Goal: Transaction & Acquisition: Purchase product/service

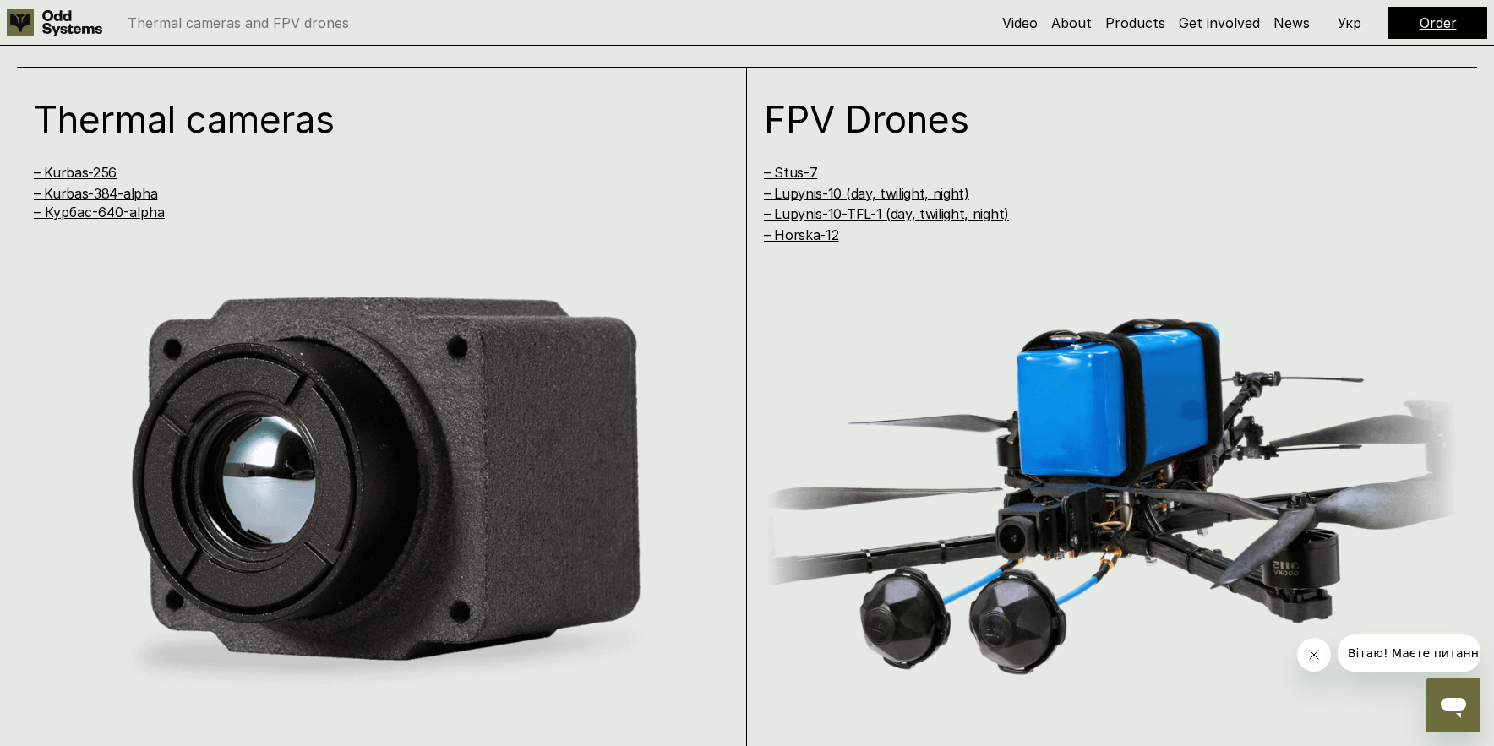
scroll to position [1521, 0]
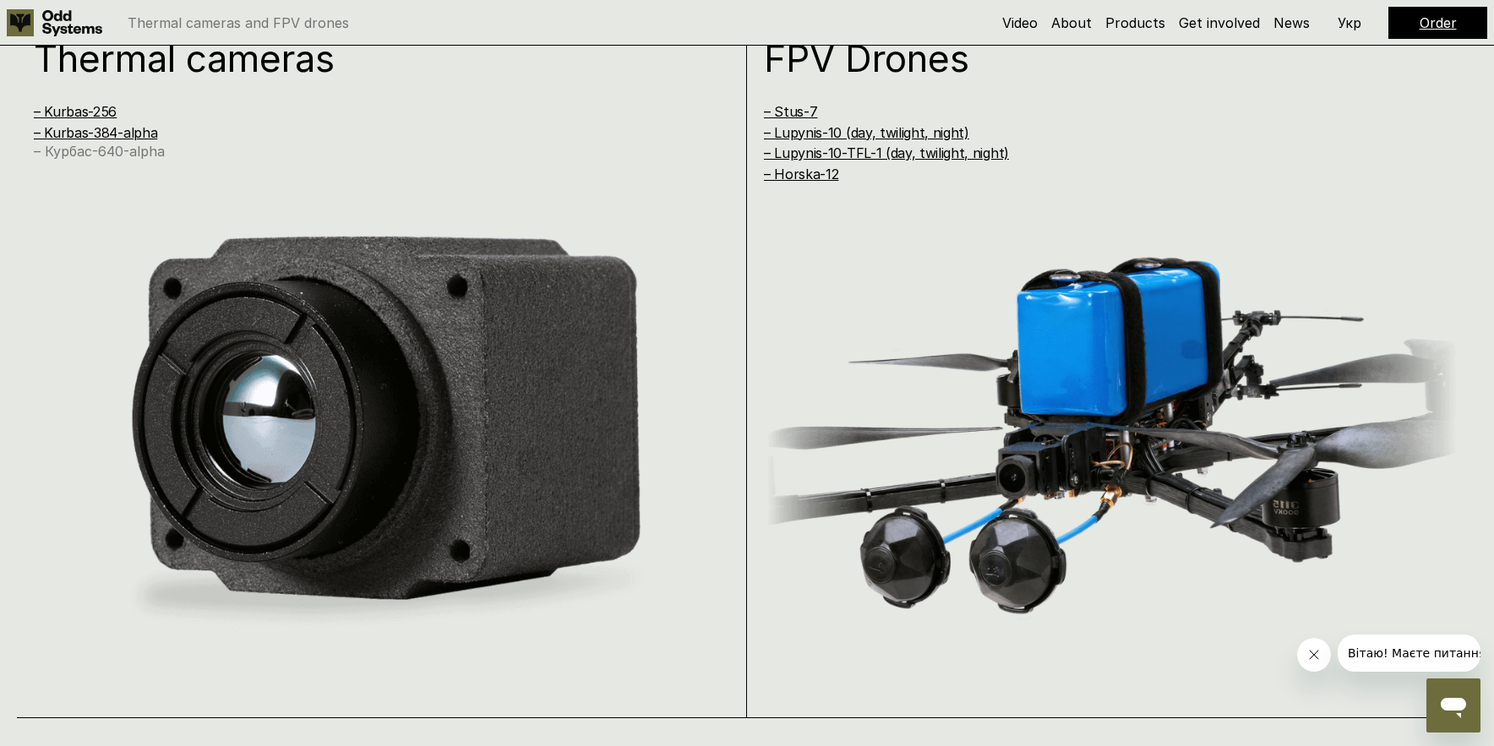
click at [142, 151] on link "– Курбас-640-alpha" at bounding box center [99, 151] width 131 height 17
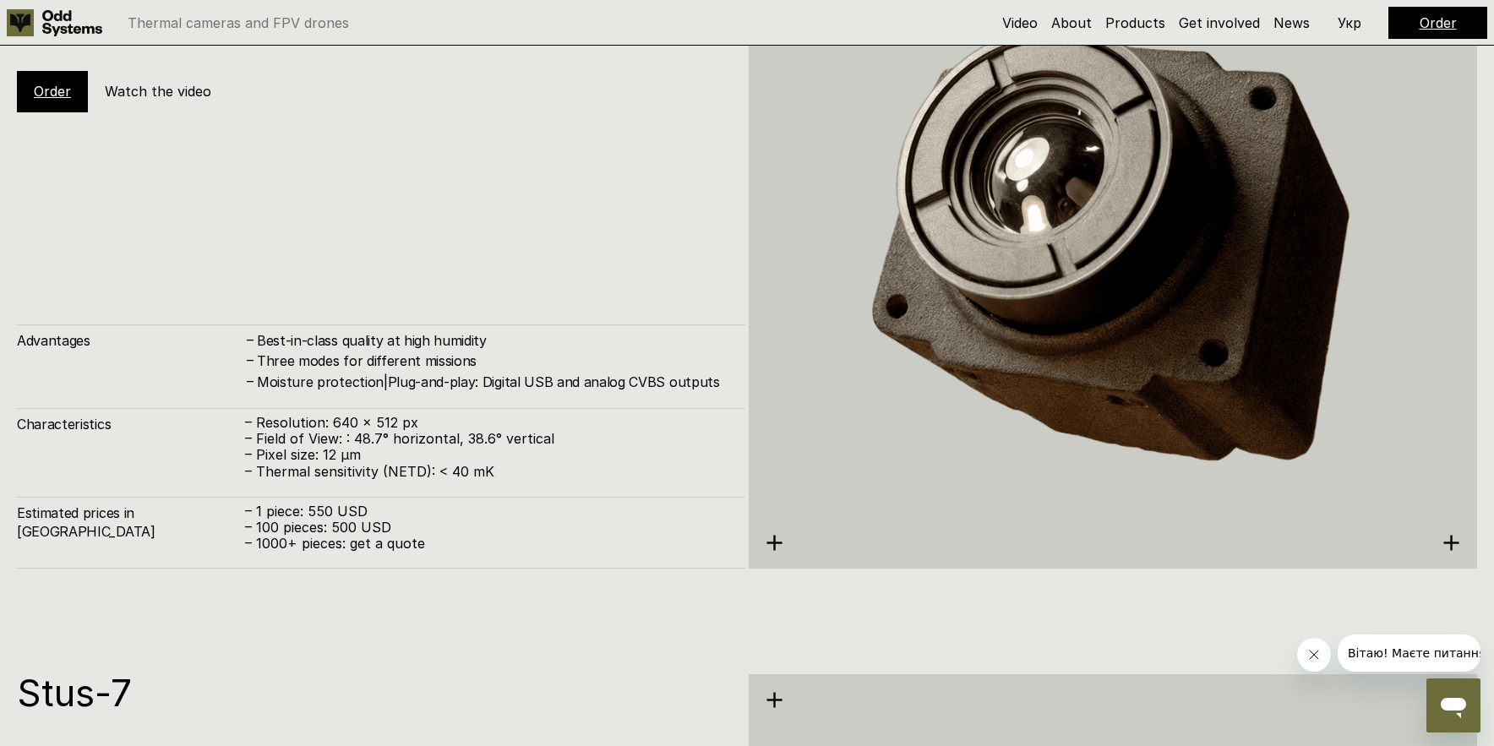
scroll to position [3900, 0]
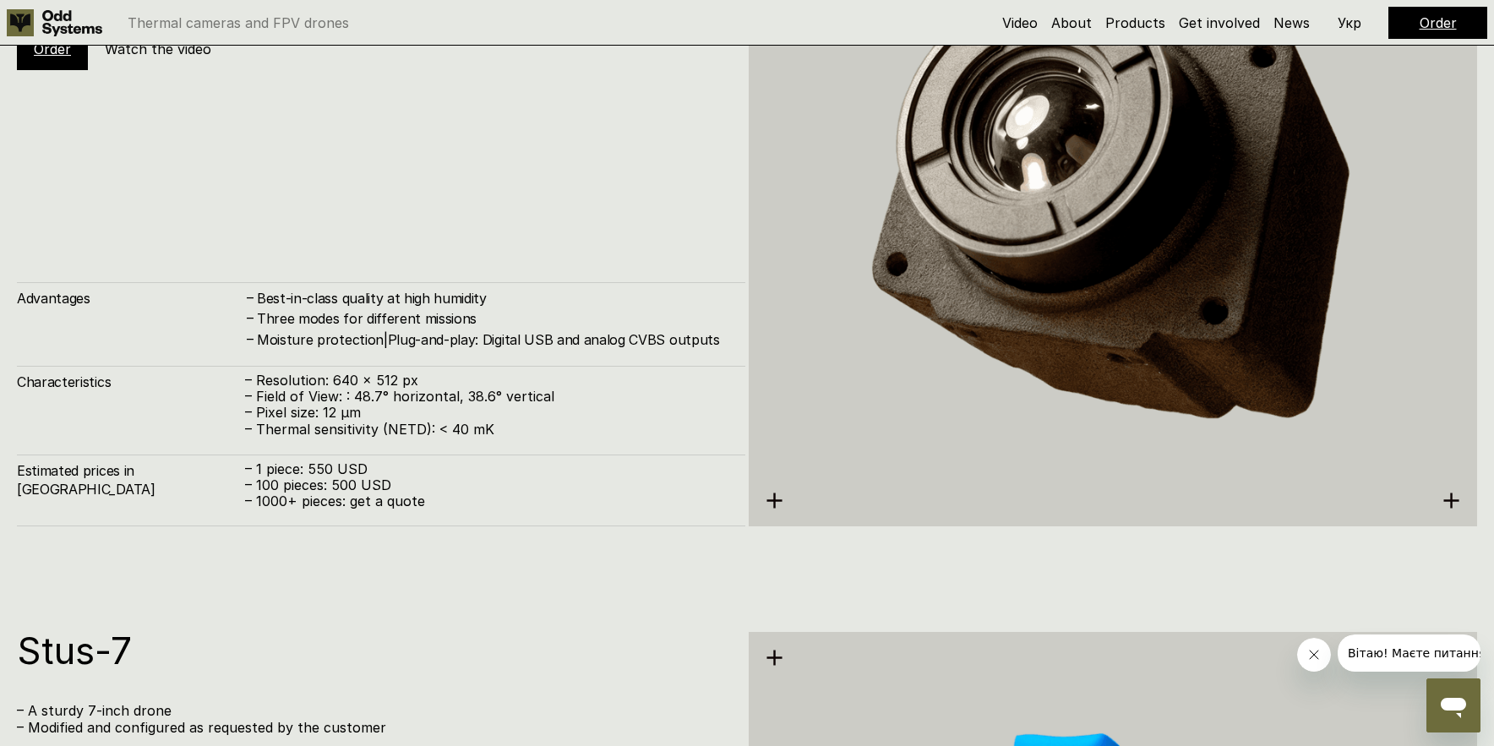
click at [335, 405] on p "– Pixel size: 12 µm" at bounding box center [486, 413] width 483 height 16
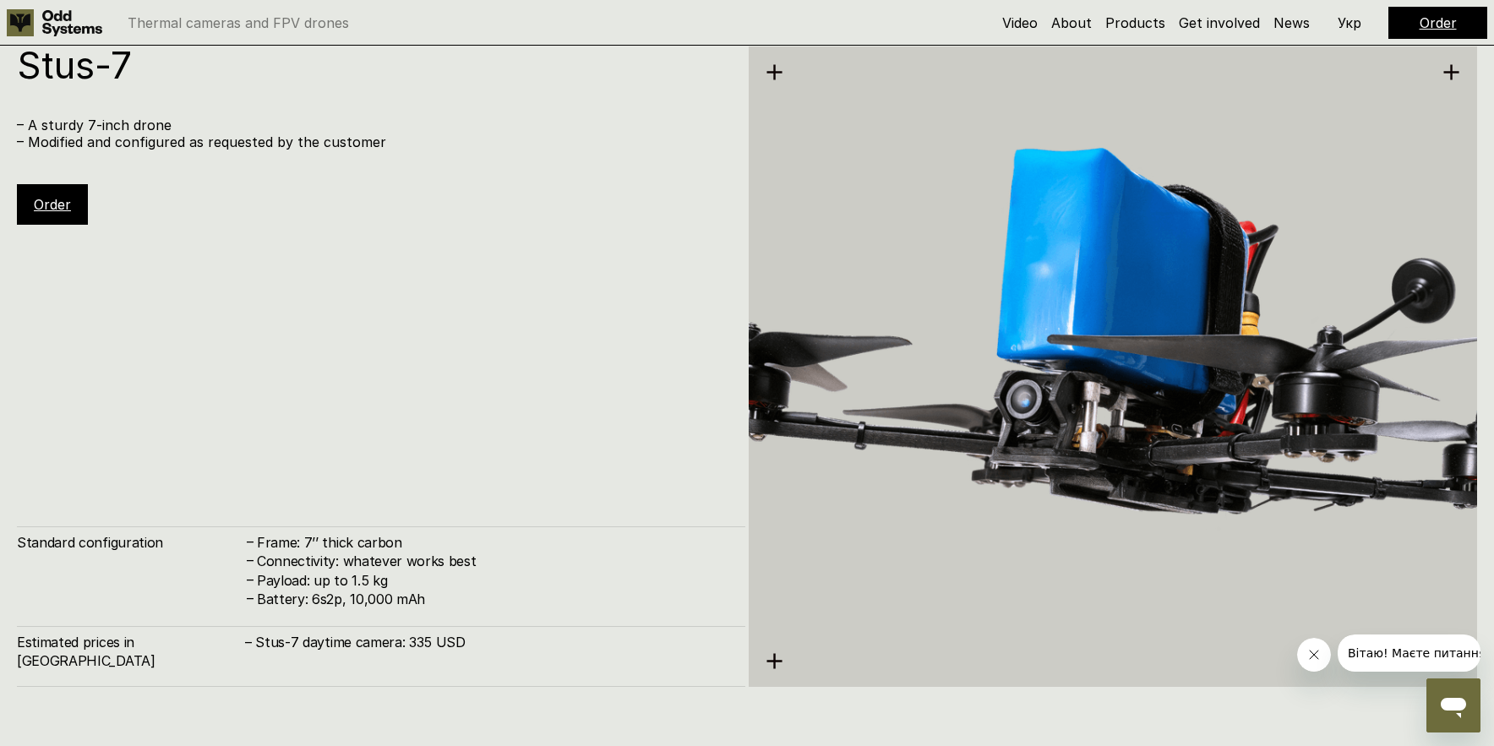
scroll to position [4744, 0]
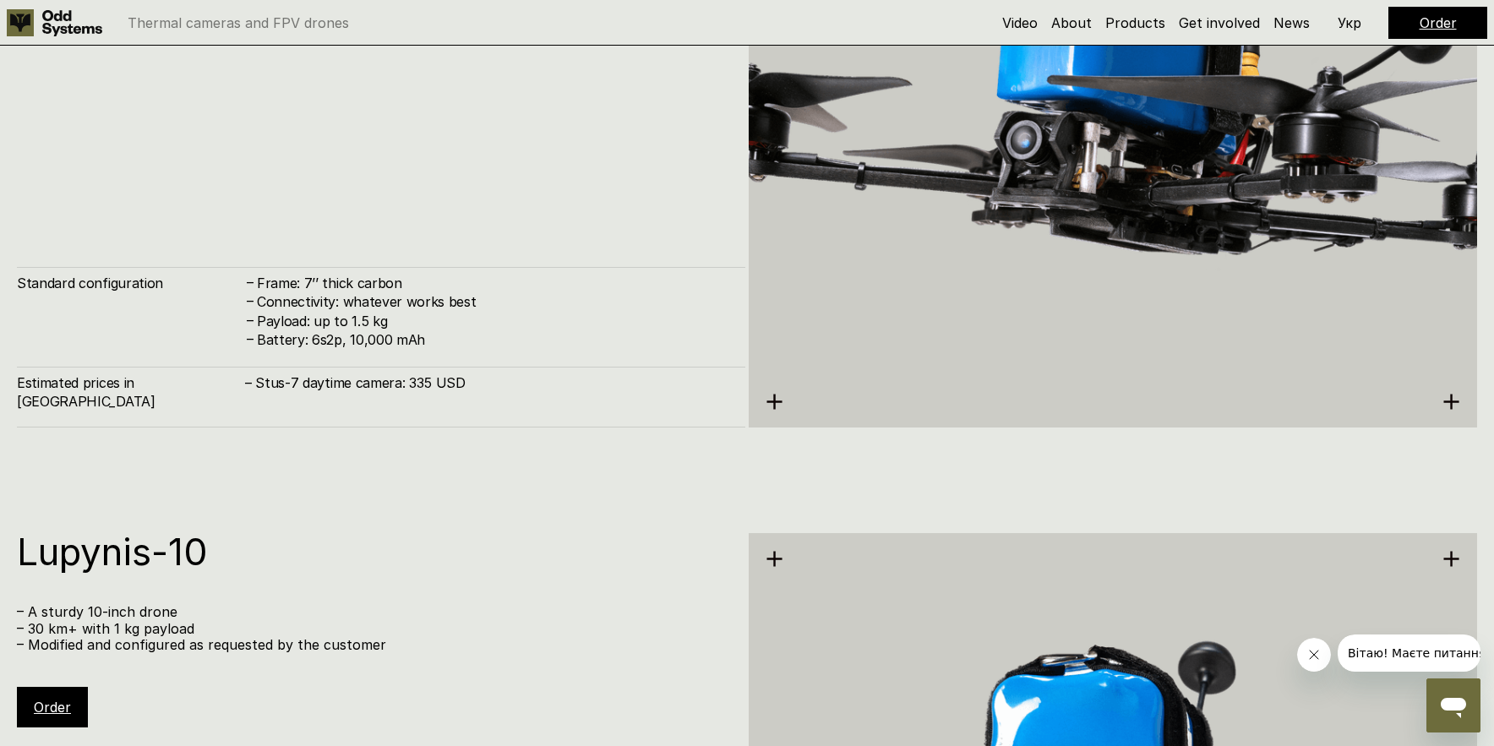
click at [364, 428] on div "Stus-7 – A sturdy 7-inch drone – Modified and configured as requested by the cu…" at bounding box center [747, 105] width 1494 height 746
click at [382, 311] on h4 "Connectivity: whatever works best" at bounding box center [492, 301] width 471 height 19
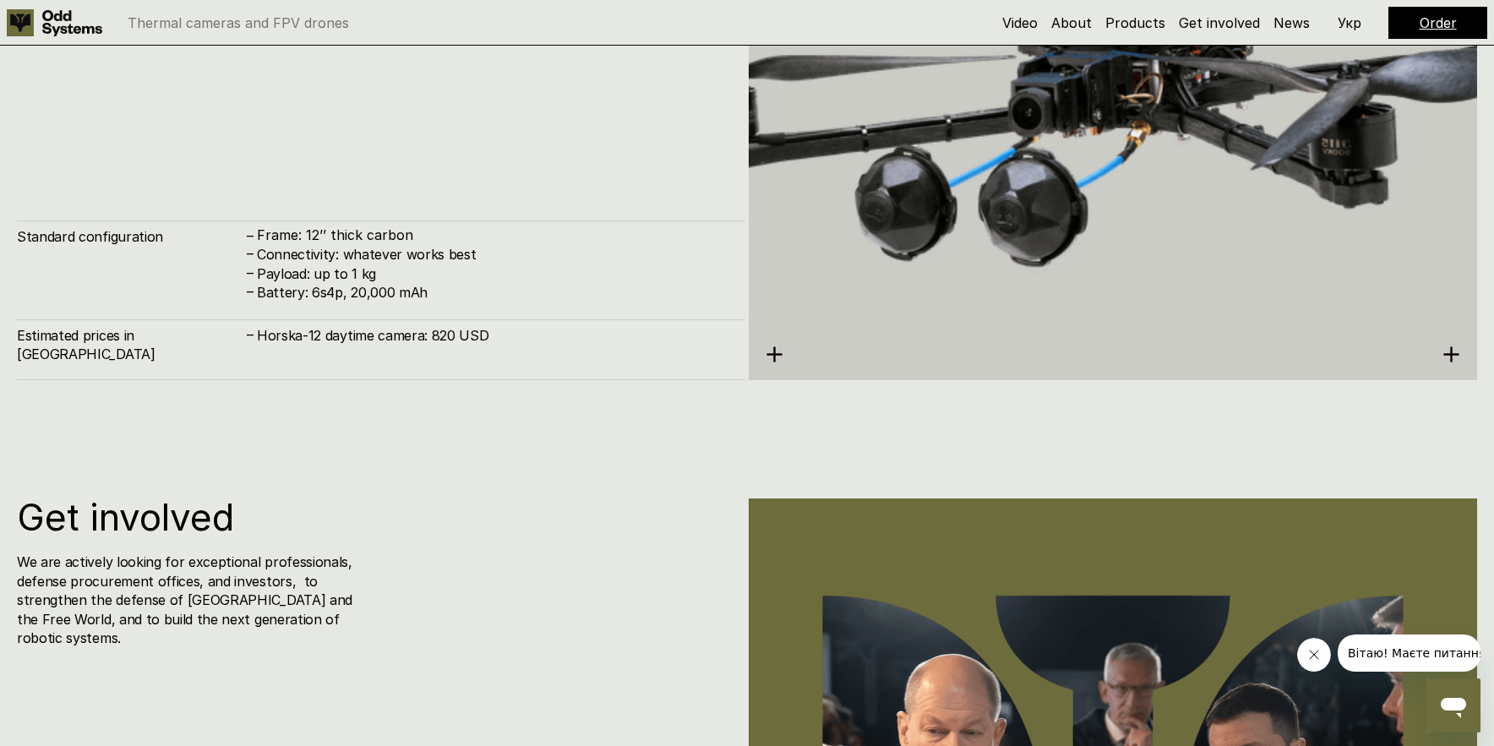
scroll to position [7029, 0]
click at [519, 541] on div "Get involved We are actively looking for exceptional professionals, defense pro…" at bounding box center [280, 573] width 526 height 149
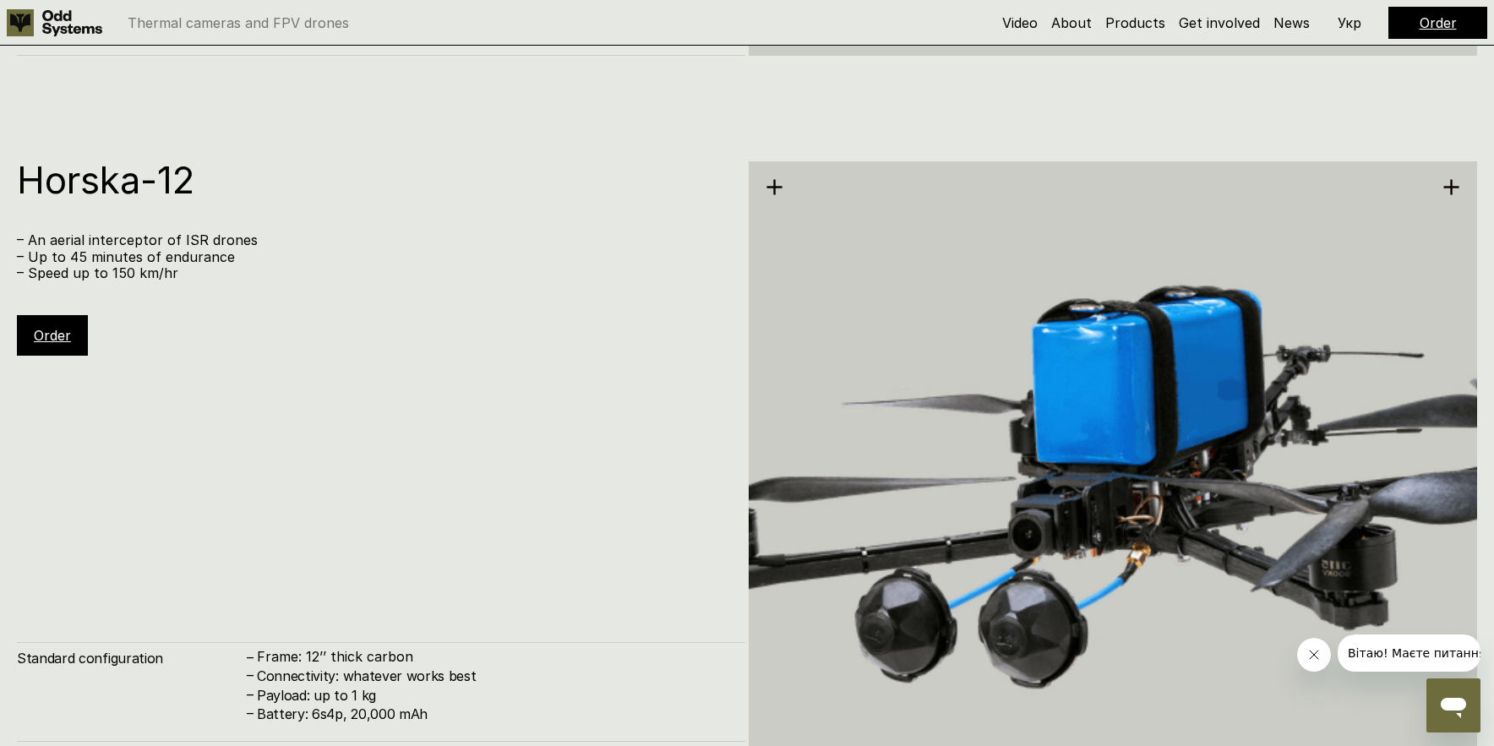
scroll to position [6606, 0]
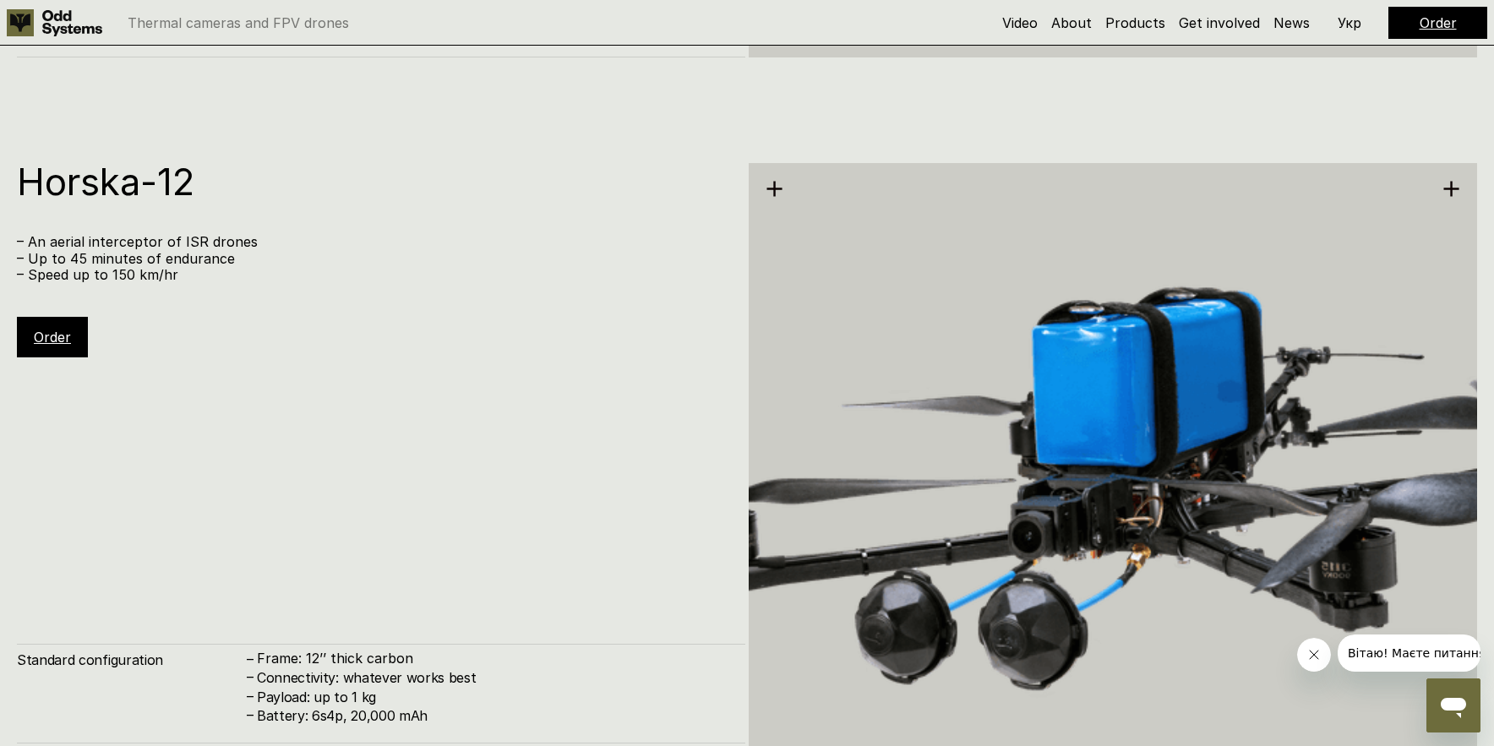
click at [373, 556] on div "Horska-12 – An aerial interceptor of ISR drones – Up to 45 minutes of endurance…" at bounding box center [381, 483] width 728 height 640
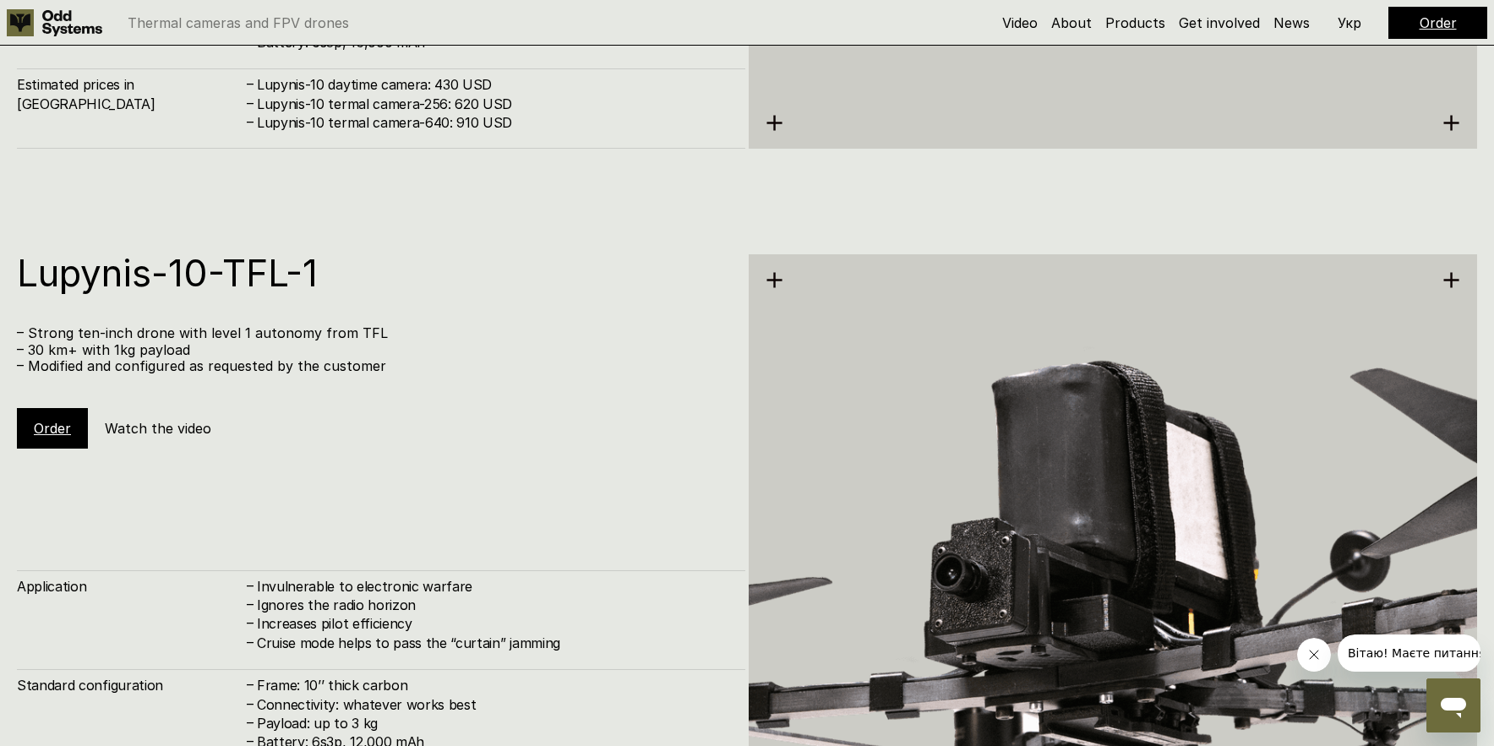
scroll to position [5762, 0]
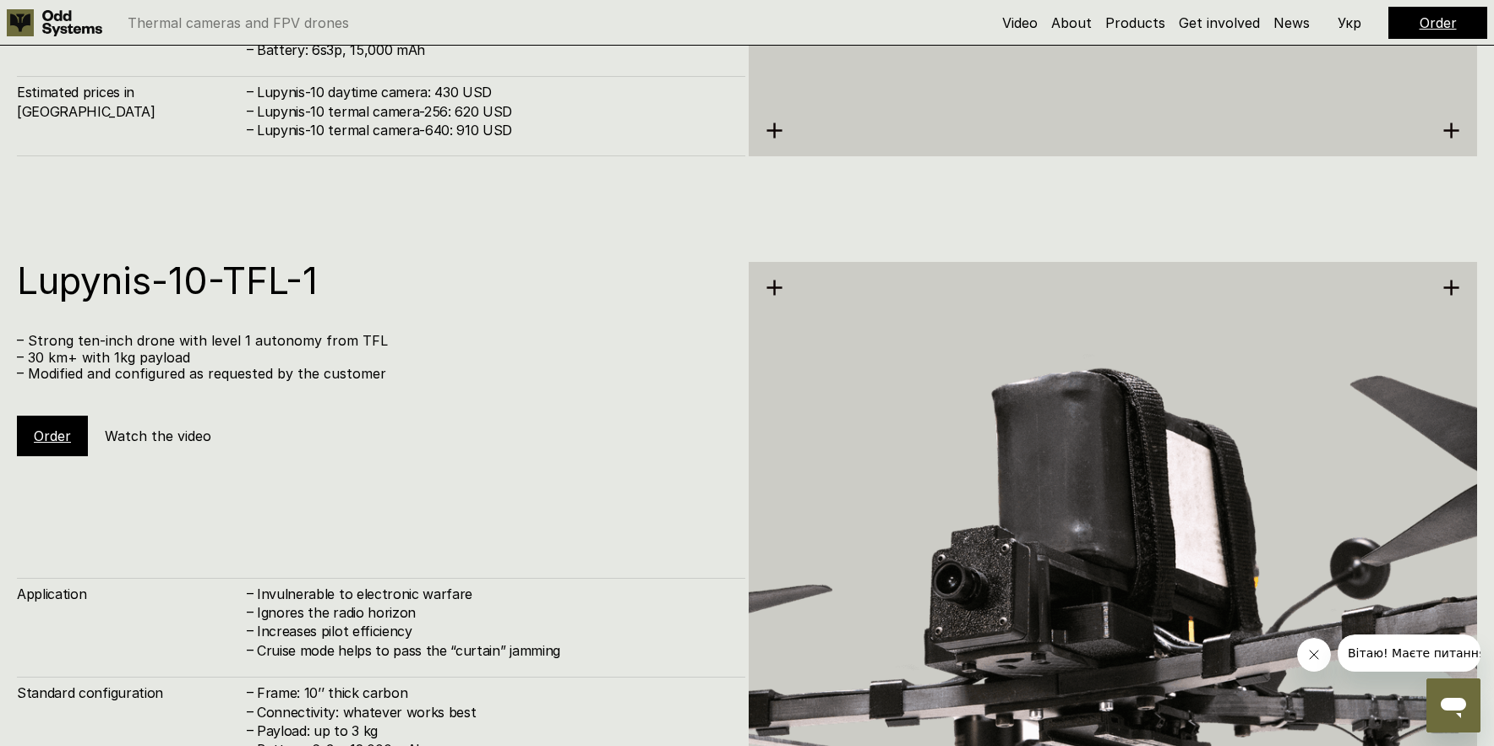
click at [309, 508] on div "Lupynis-10-TFL-1 – Strong ten-inch drone with level 1 autonomy from TFL – 30 km…" at bounding box center [381, 582] width 728 height 640
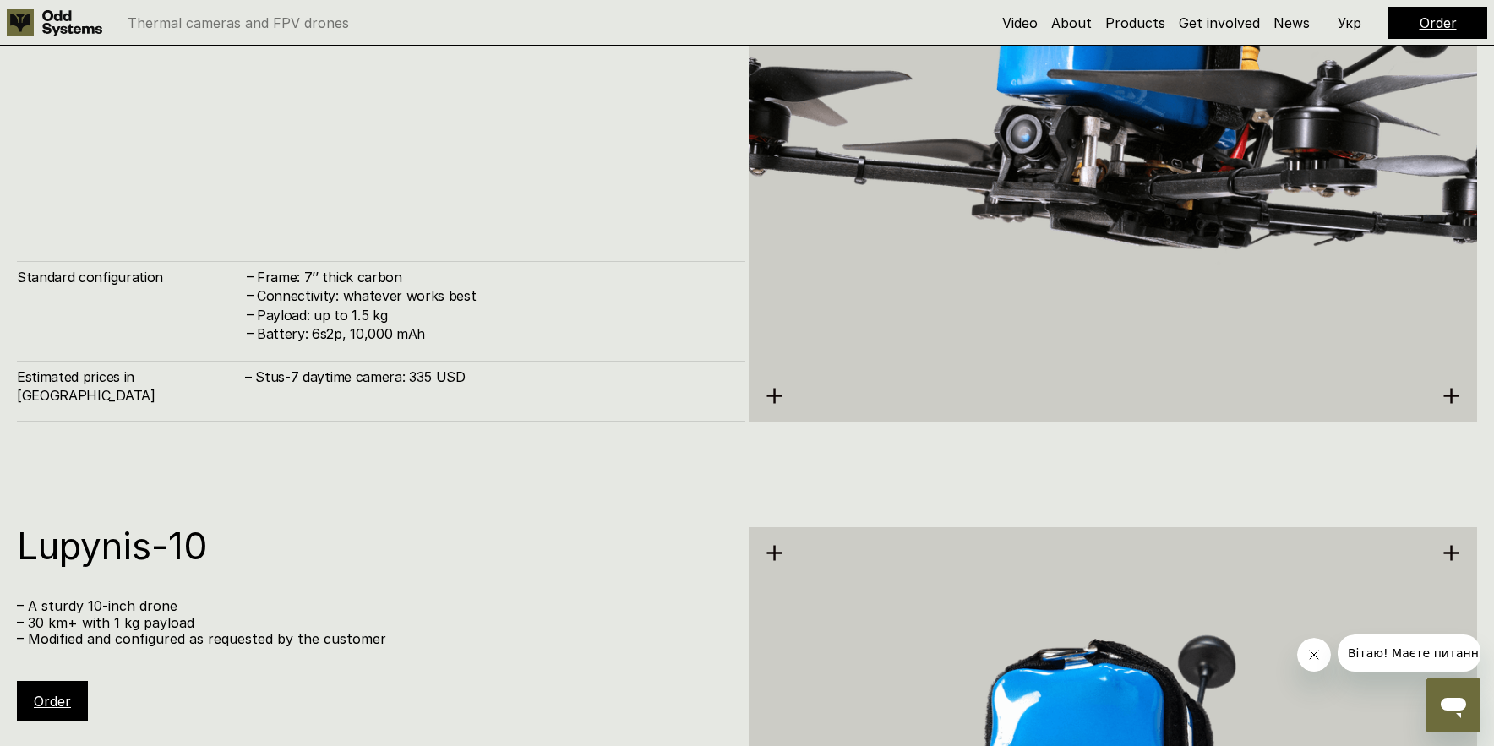
scroll to position [4748, 0]
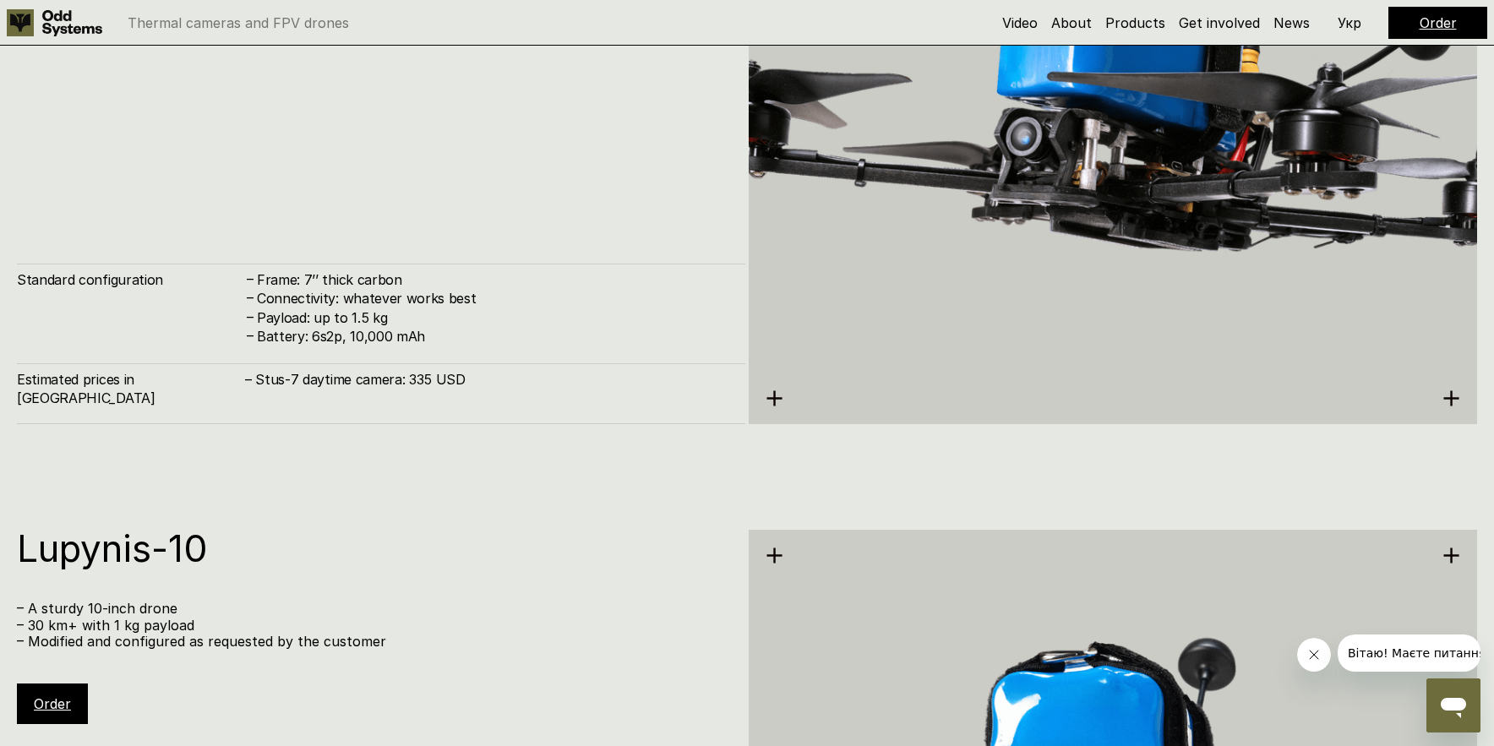
click at [534, 454] on div "Stus-7 – A sturdy 7-inch drone – Modified and configured as requested by the cu…" at bounding box center [747, 102] width 1494 height 746
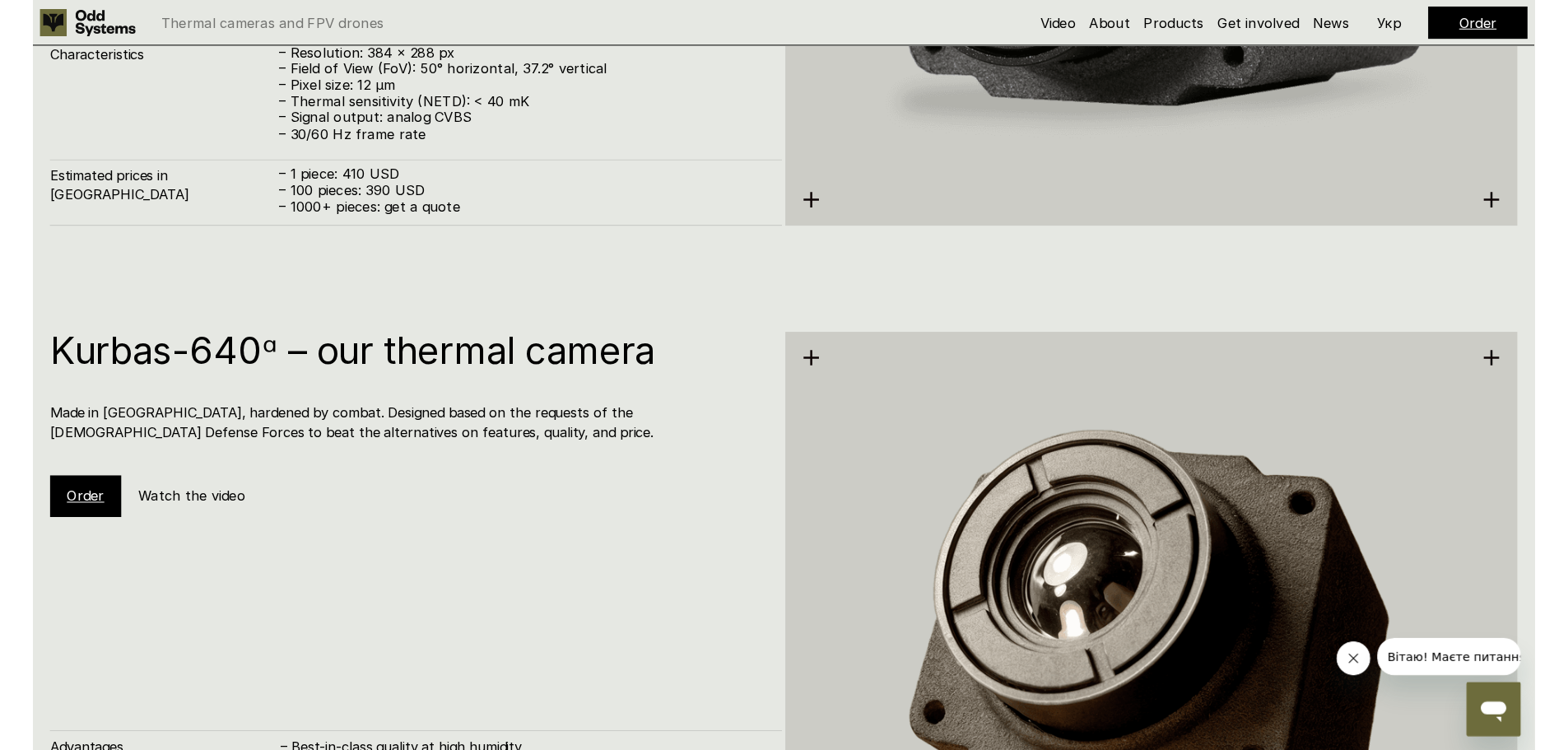
scroll to position [3391, 0]
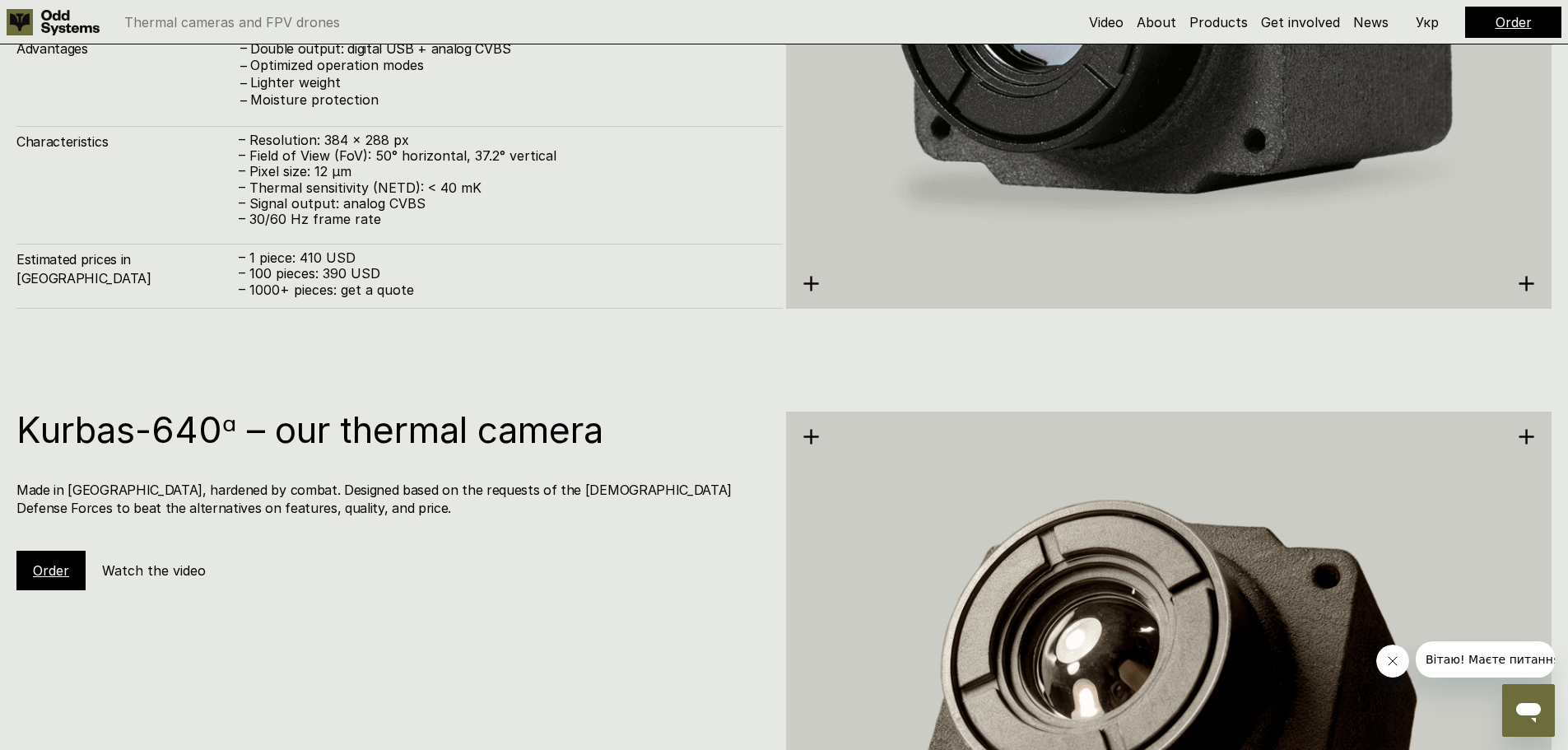
click at [818, 435] on img at bounding box center [1169, 734] width 767 height 787
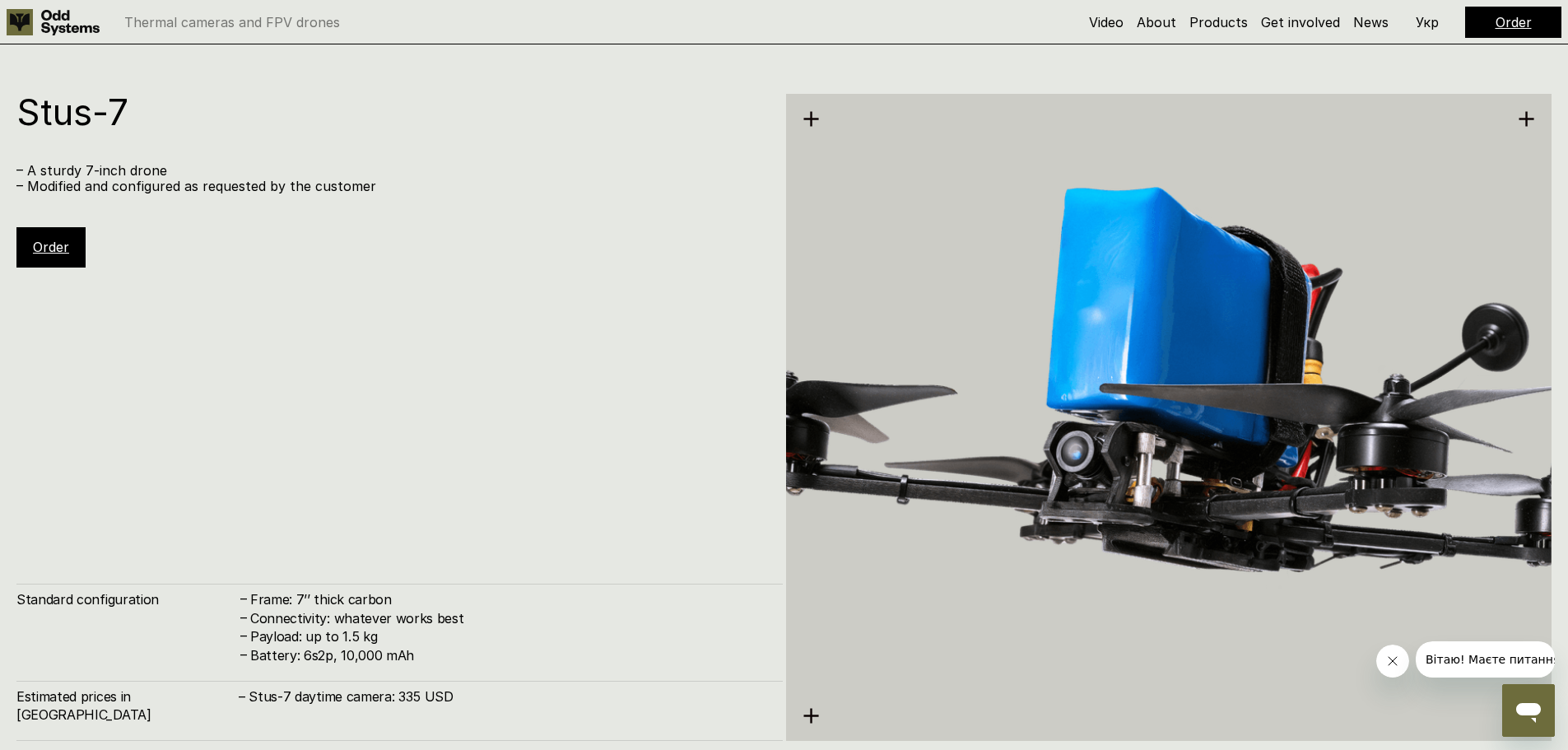
scroll to position [4789, 0]
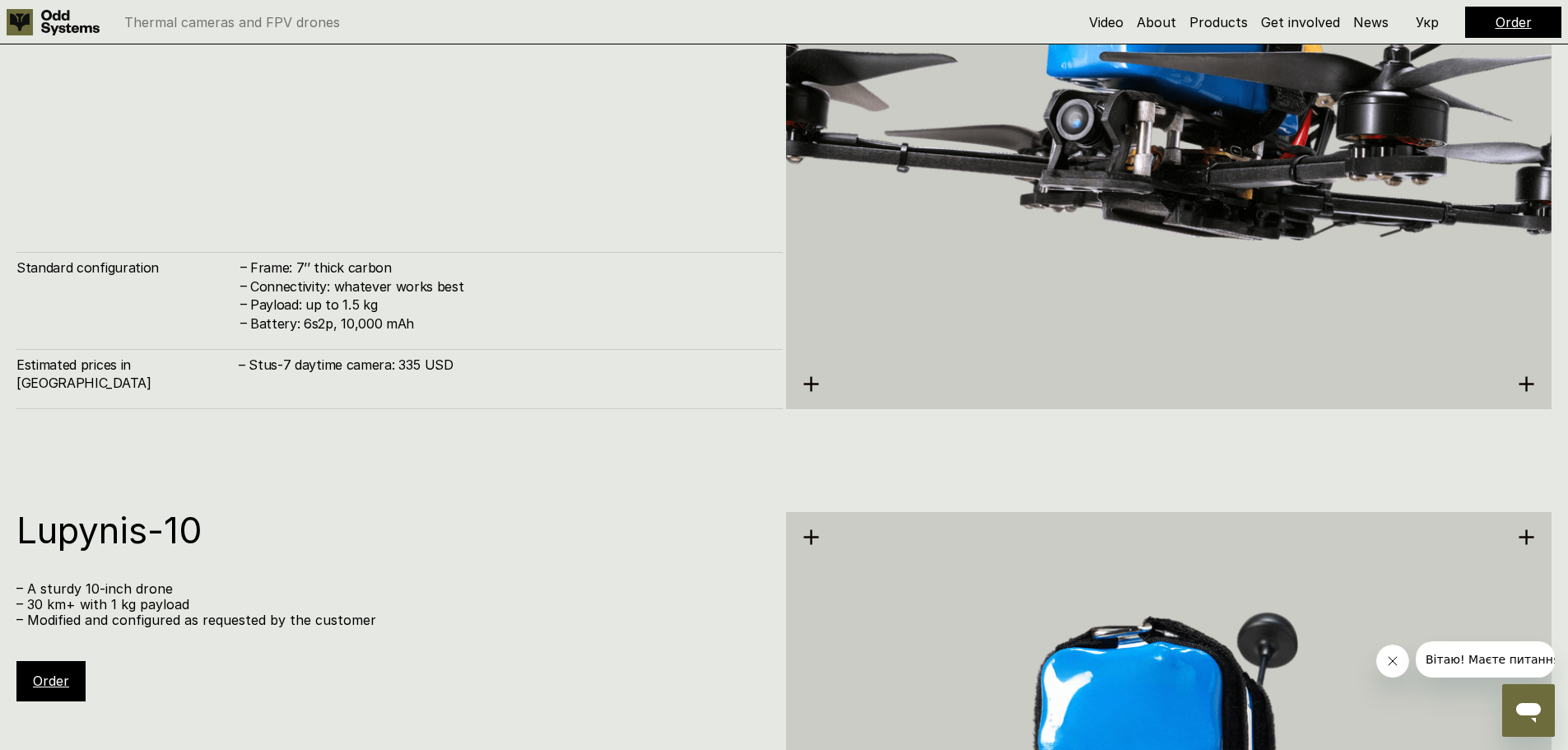
click at [449, 423] on div "Stus-7 – A sturdy 7-inch drone – Modified and configured as requested by the cu…" at bounding box center [784, 84] width 1568 height 750
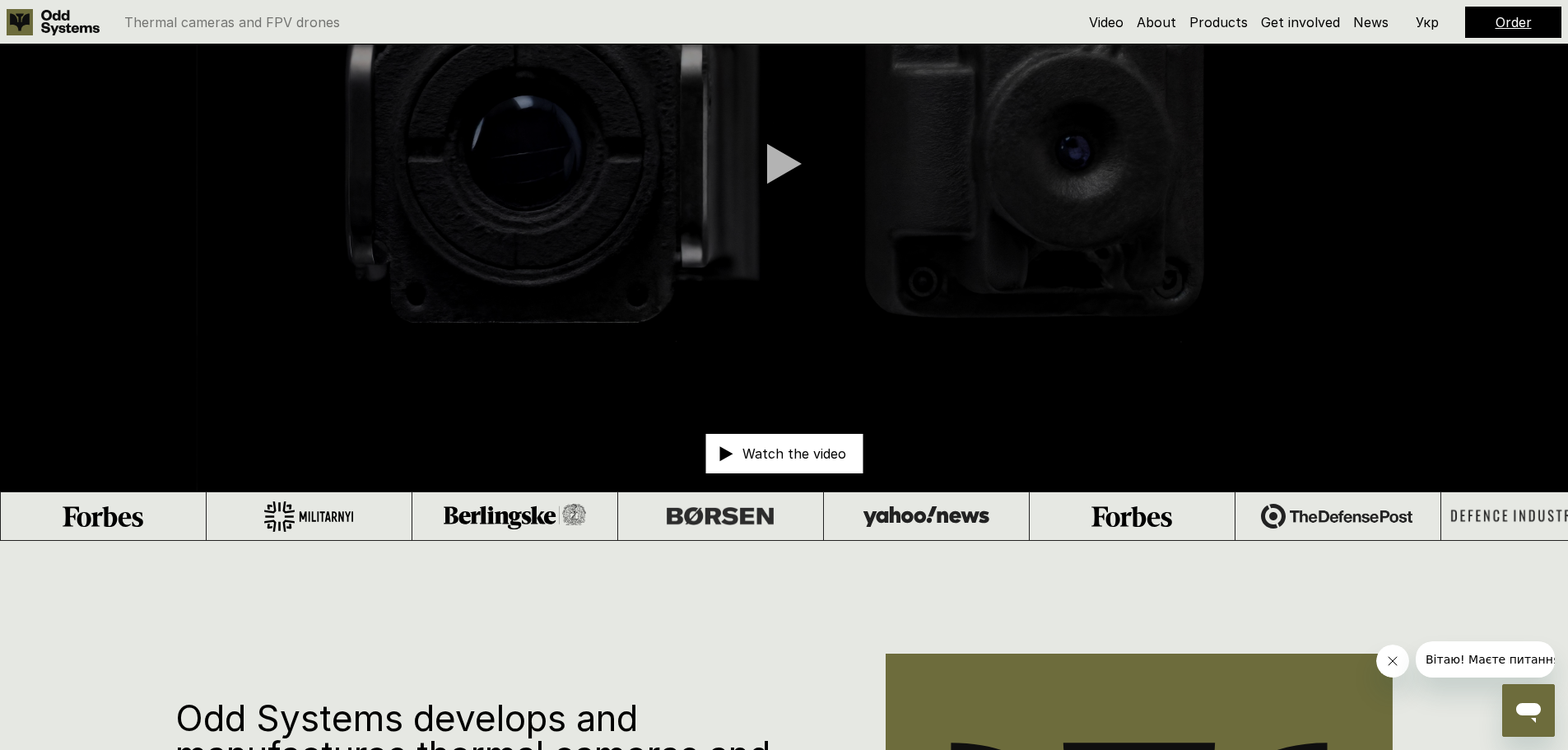
scroll to position [576, 0]
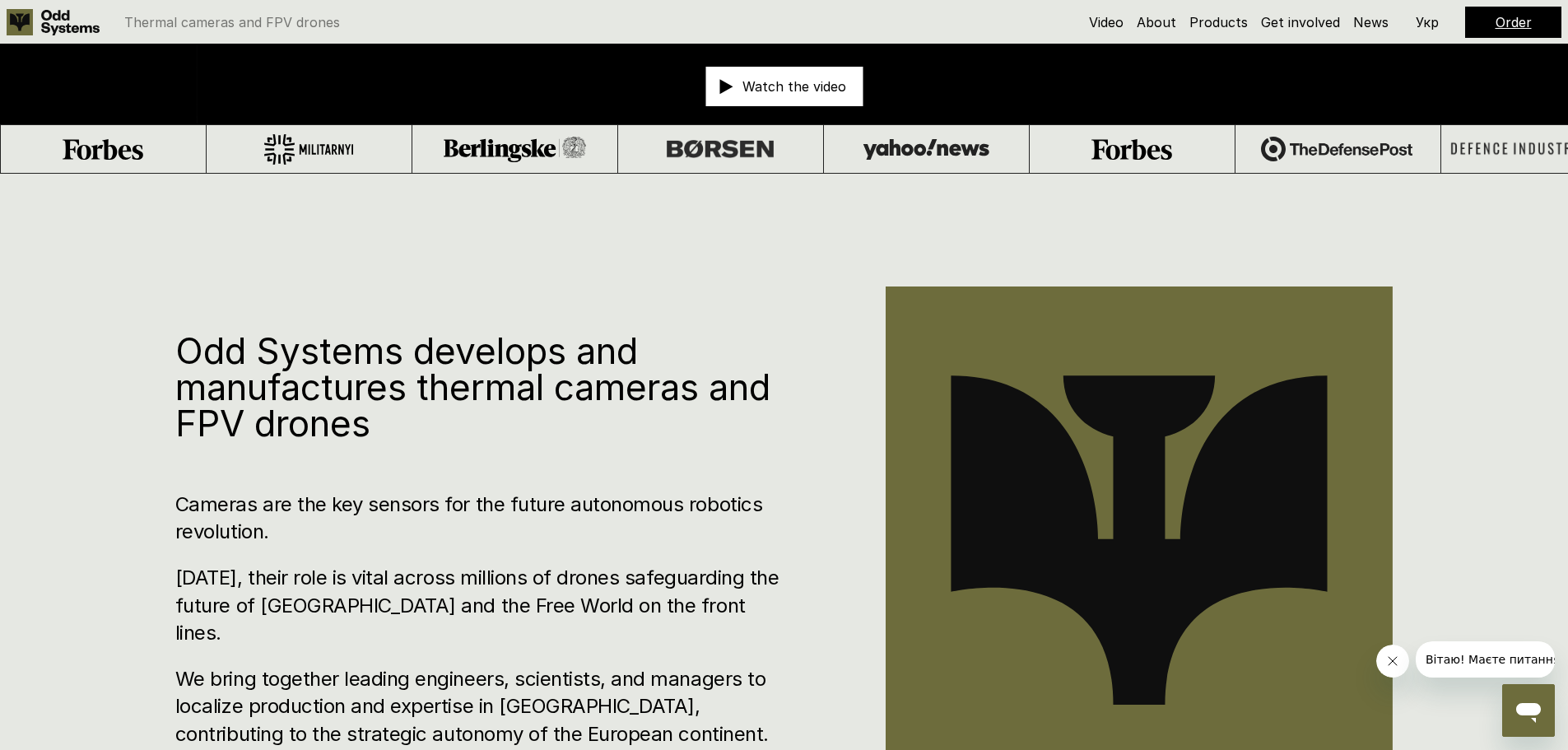
click at [678, 298] on div "Odd Systems develops and manufactures thermal cameras and FPV drones Cameras ar…" at bounding box center [784, 548] width 1568 height 750
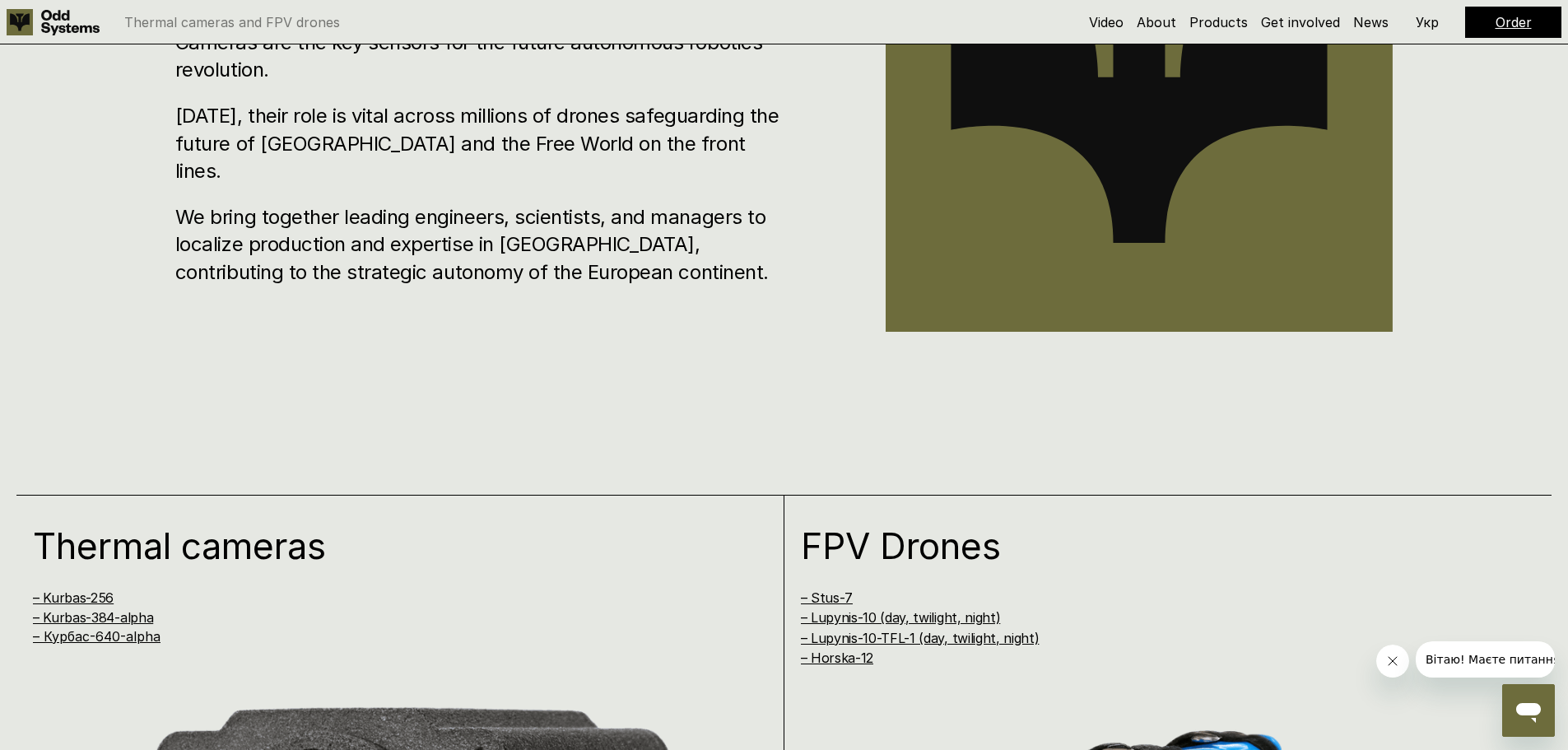
scroll to position [1069, 0]
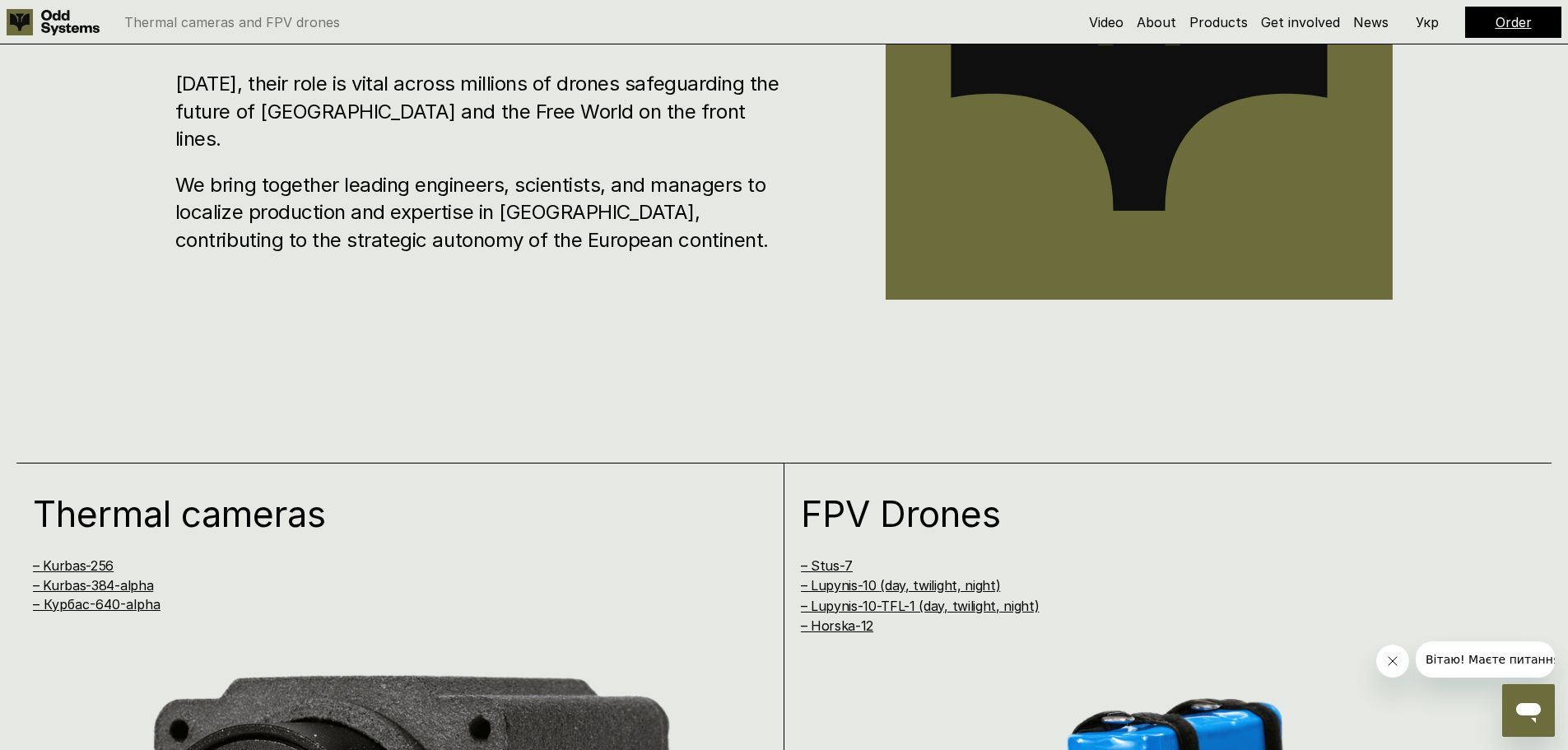
click at [571, 377] on div "Odd Systems develops and manufactures thermal cameras and FPV drones Cameras ar…" at bounding box center [784, 55] width 1568 height 750
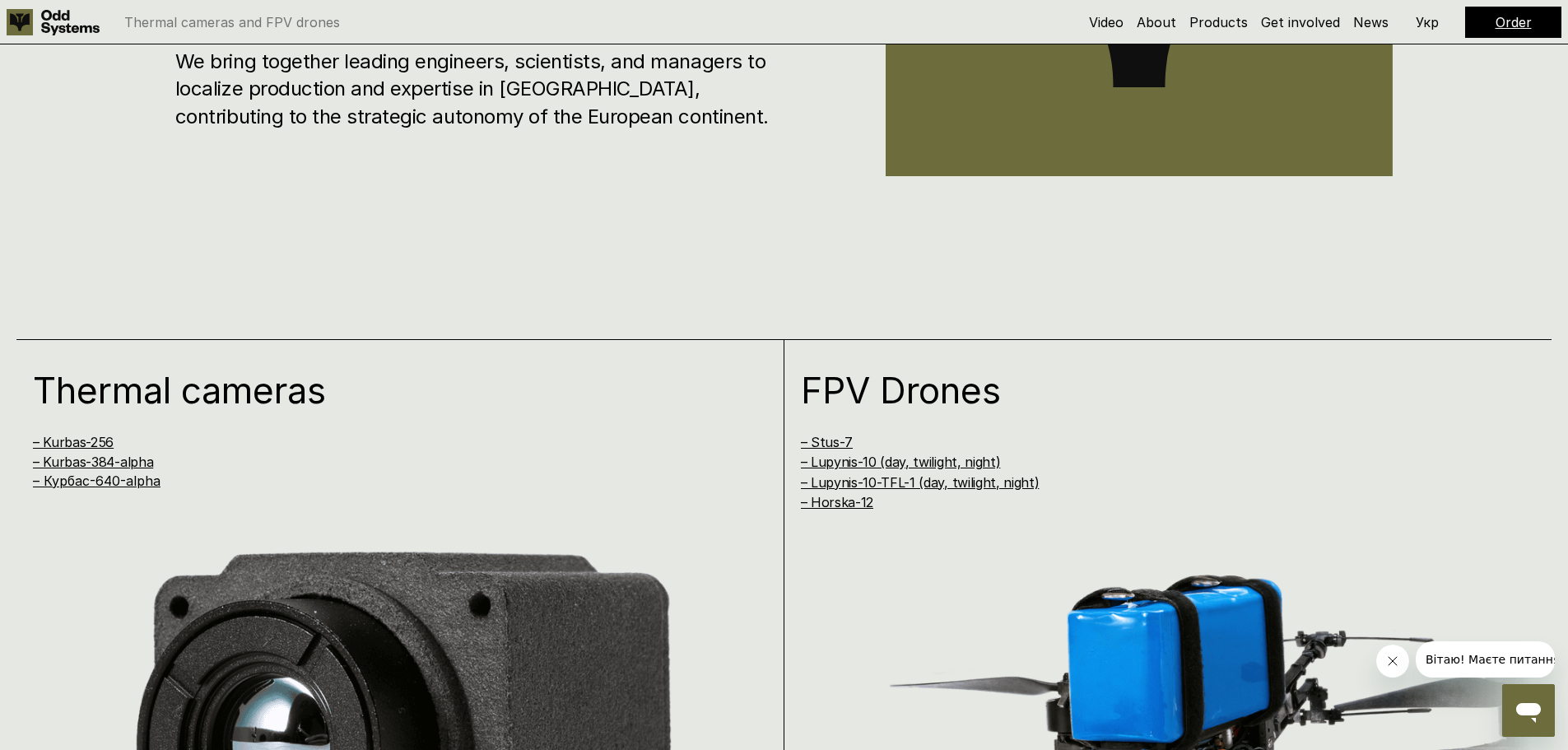
scroll to position [1481, 0]
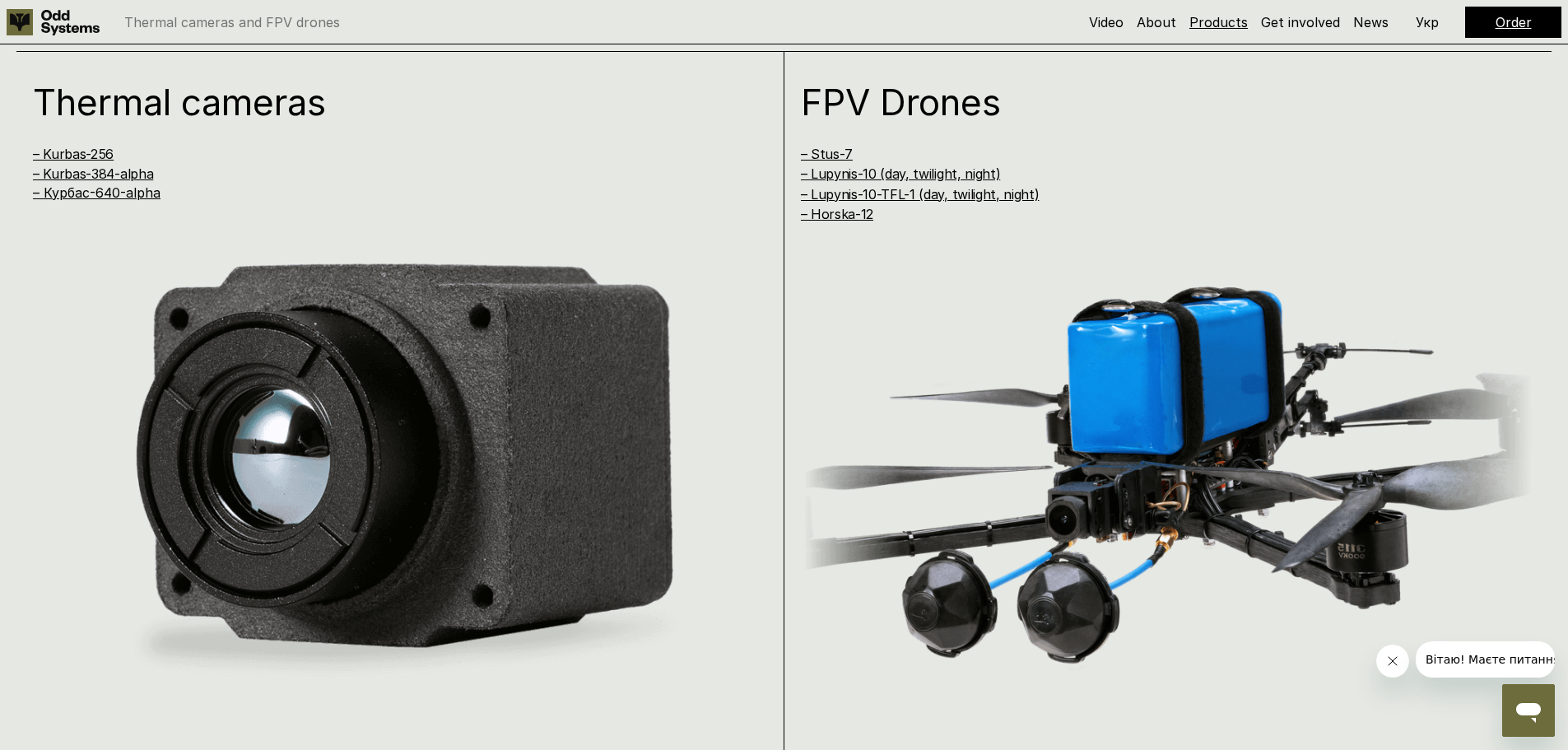
click at [1215, 26] on link "Products" at bounding box center [1219, 21] width 58 height 17
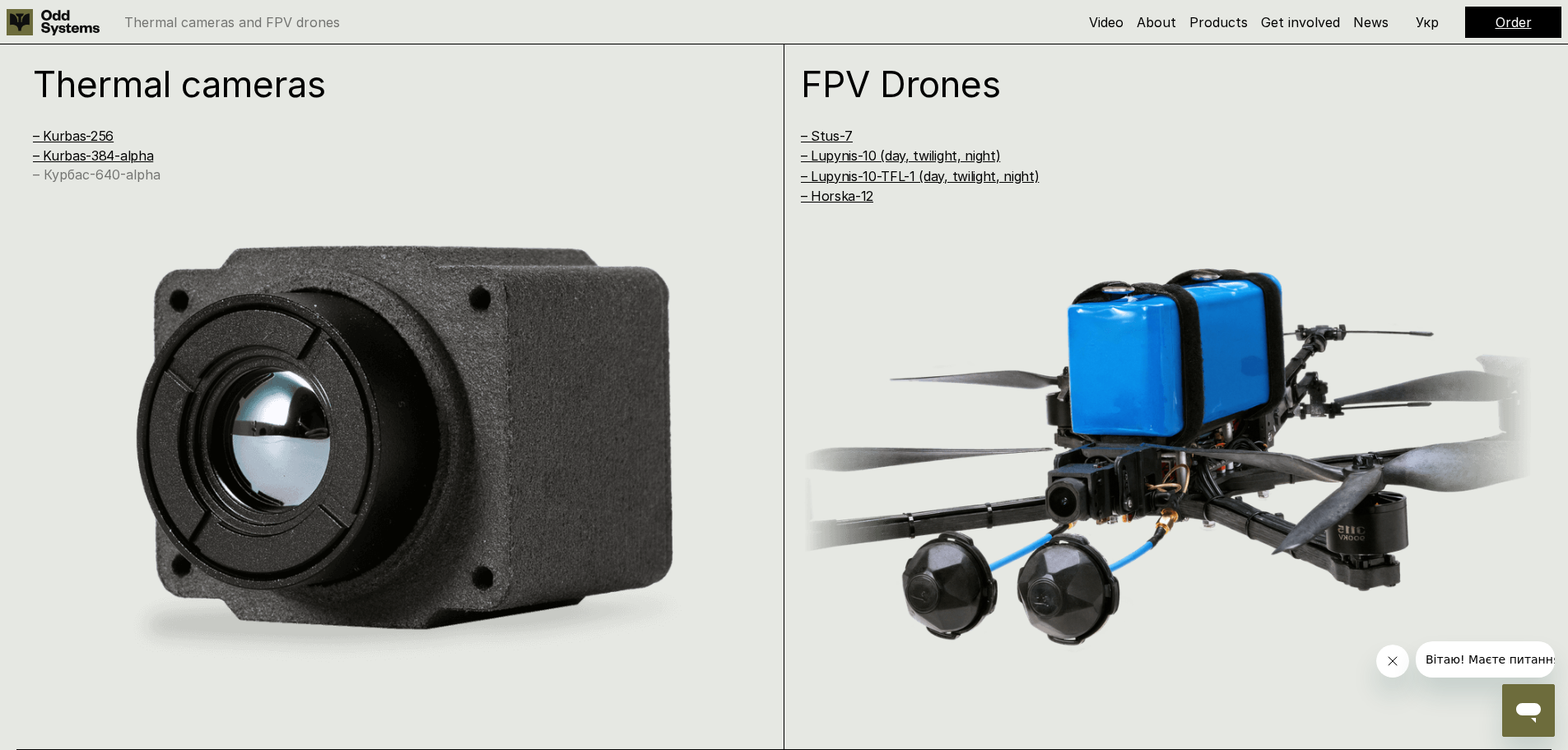
click at [109, 181] on link "– Курбас-640-alpha" at bounding box center [96, 174] width 128 height 17
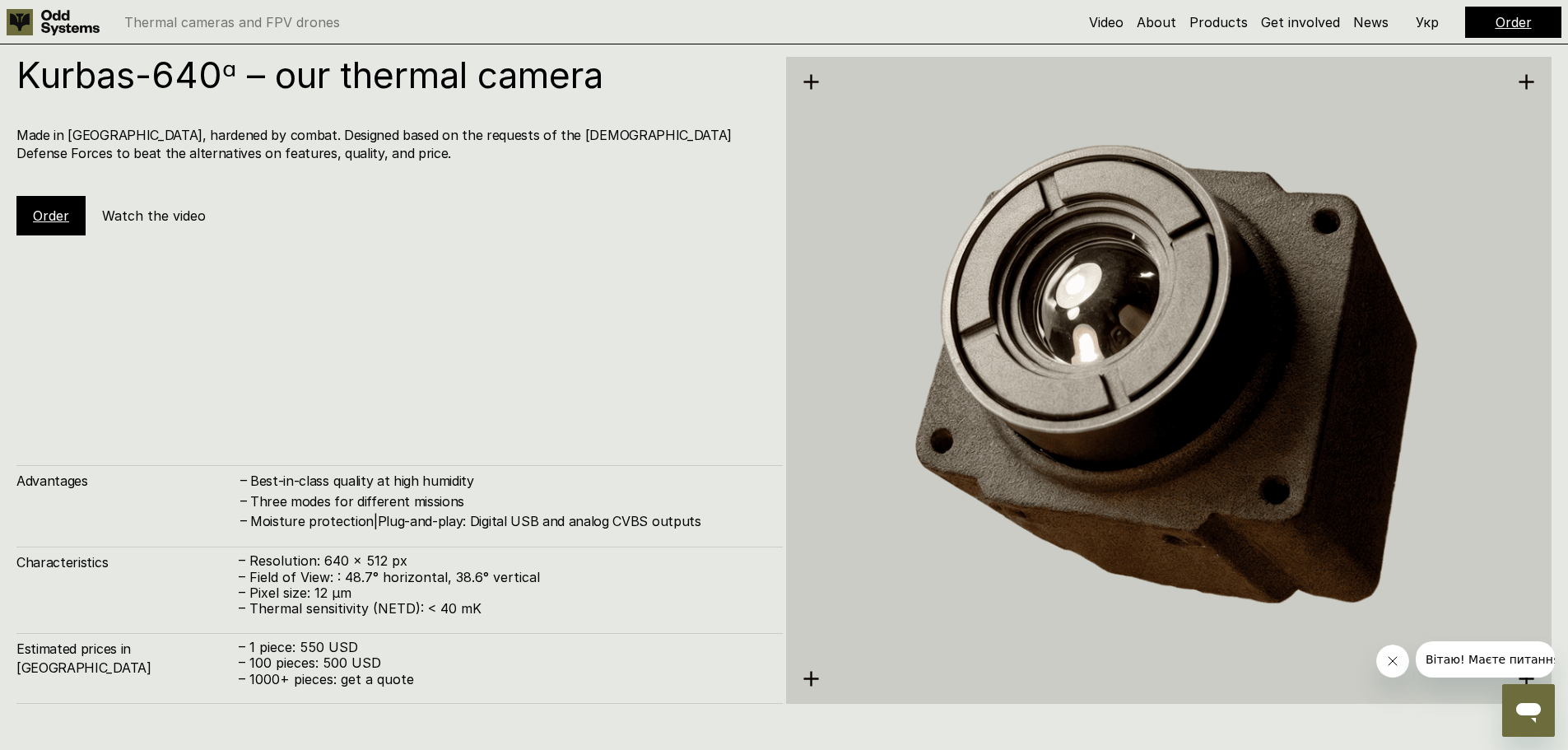
scroll to position [3748, 0]
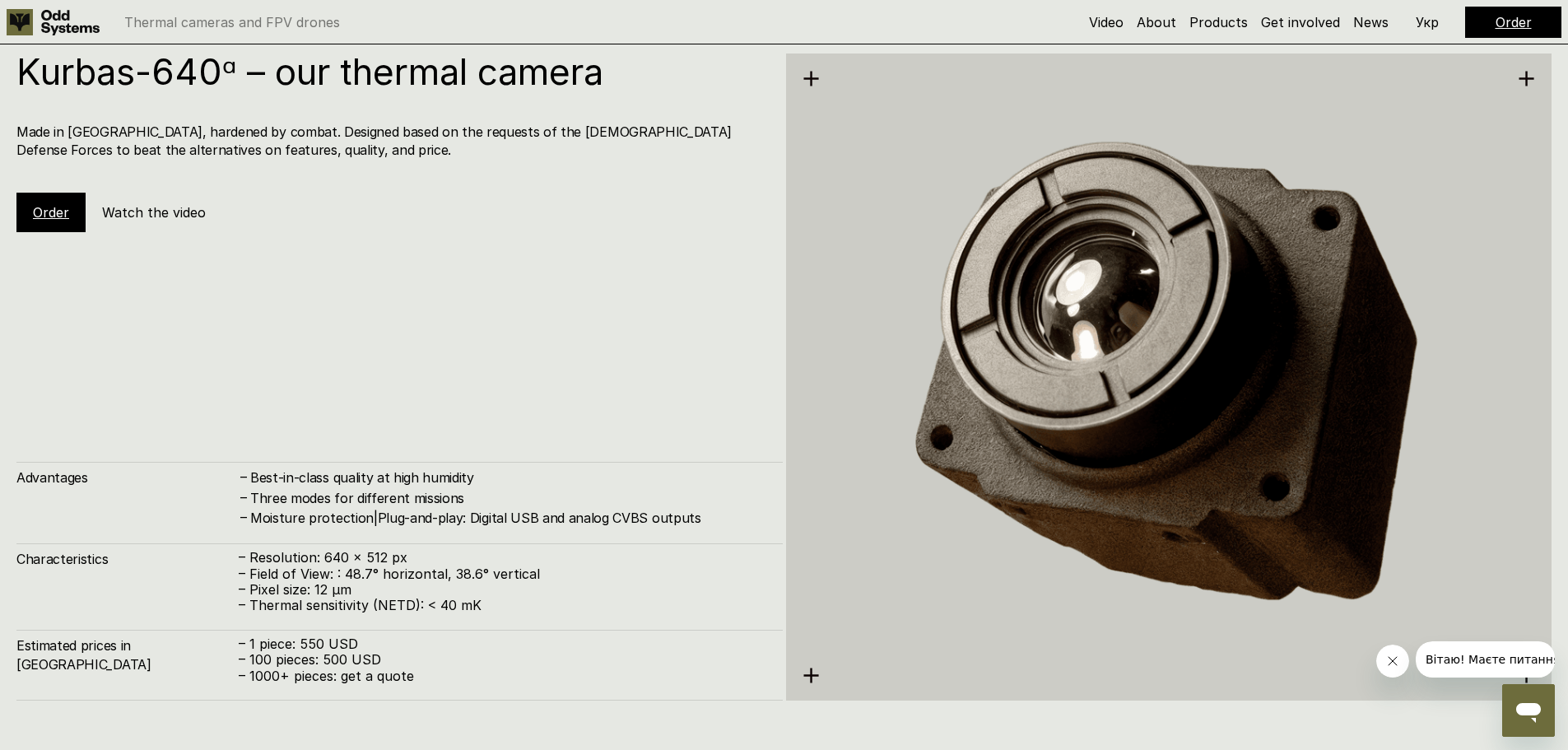
click at [437, 125] on h4 "Made in [GEOGRAPHIC_DATA], hardened by combat. Designed based on the requests o…" at bounding box center [392, 141] width 750 height 37
click at [391, 167] on div "Kurbas-640ᵅ – our thermal camera Made in [GEOGRAPHIC_DATA], hardened by combat.…" at bounding box center [400, 142] width 767 height 178
click at [608, 169] on div "Kurbas-640ᵅ – our thermal camera Made in [GEOGRAPHIC_DATA], hardened by combat.…" at bounding box center [400, 142] width 767 height 178
click at [812, 81] on img at bounding box center [1169, 376] width 767 height 787
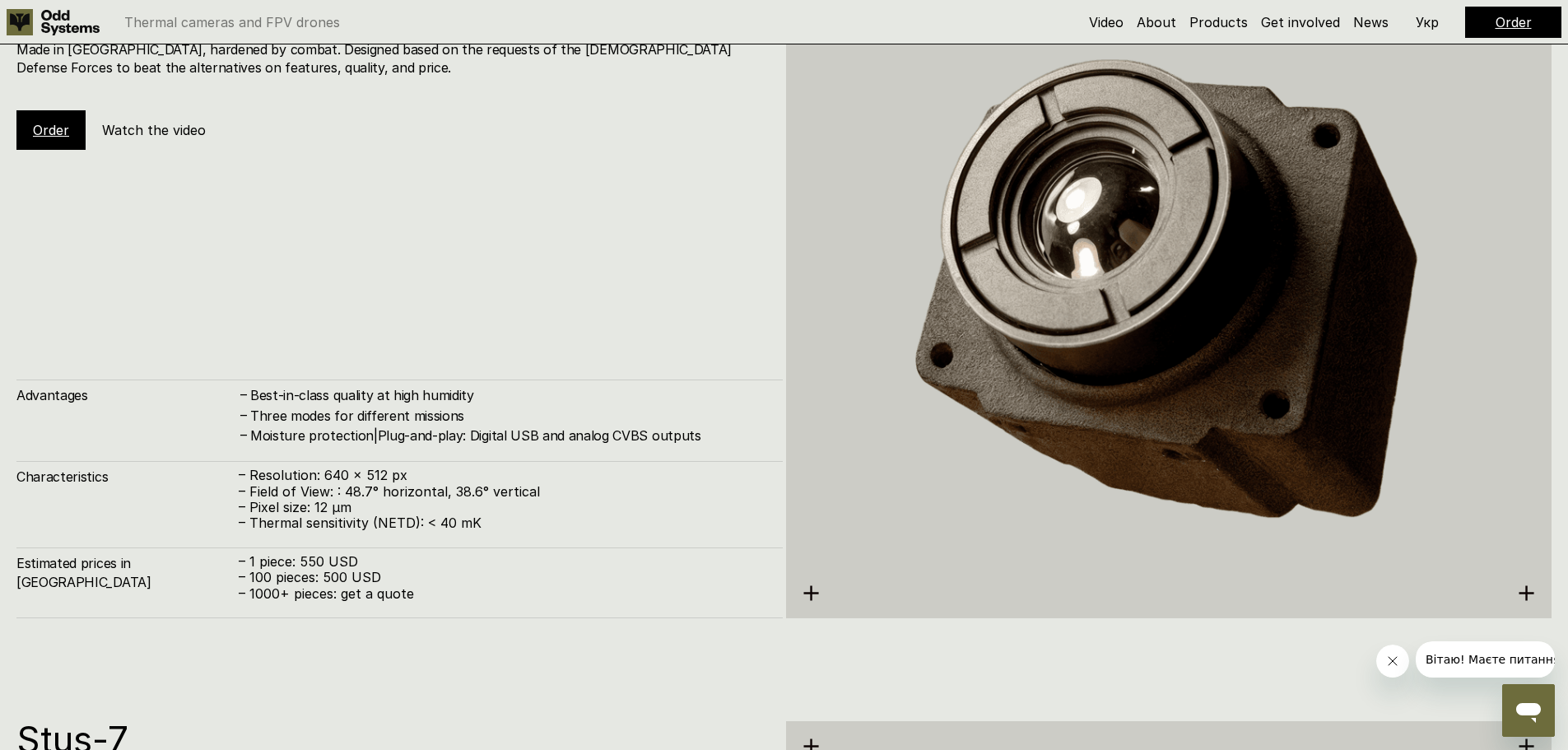
drag, startPoint x: 406, startPoint y: 488, endPoint x: 401, endPoint y: 497, distance: 10.3
click at [405, 490] on p "– Field of View: : 48.7° horizontal, 38.6° vertical" at bounding box center [503, 492] width 528 height 16
drag, startPoint x: 344, startPoint y: 566, endPoint x: 336, endPoint y: 576, distance: 12.8
click at [337, 576] on div "– 1 piece: 550 USD – 100 pieces: 500 USD – 1000+ pieces: get a quote" at bounding box center [503, 578] width 528 height 48
click at [308, 591] on p "– 1000+ pieces: get a quote" at bounding box center [503, 593] width 528 height 16
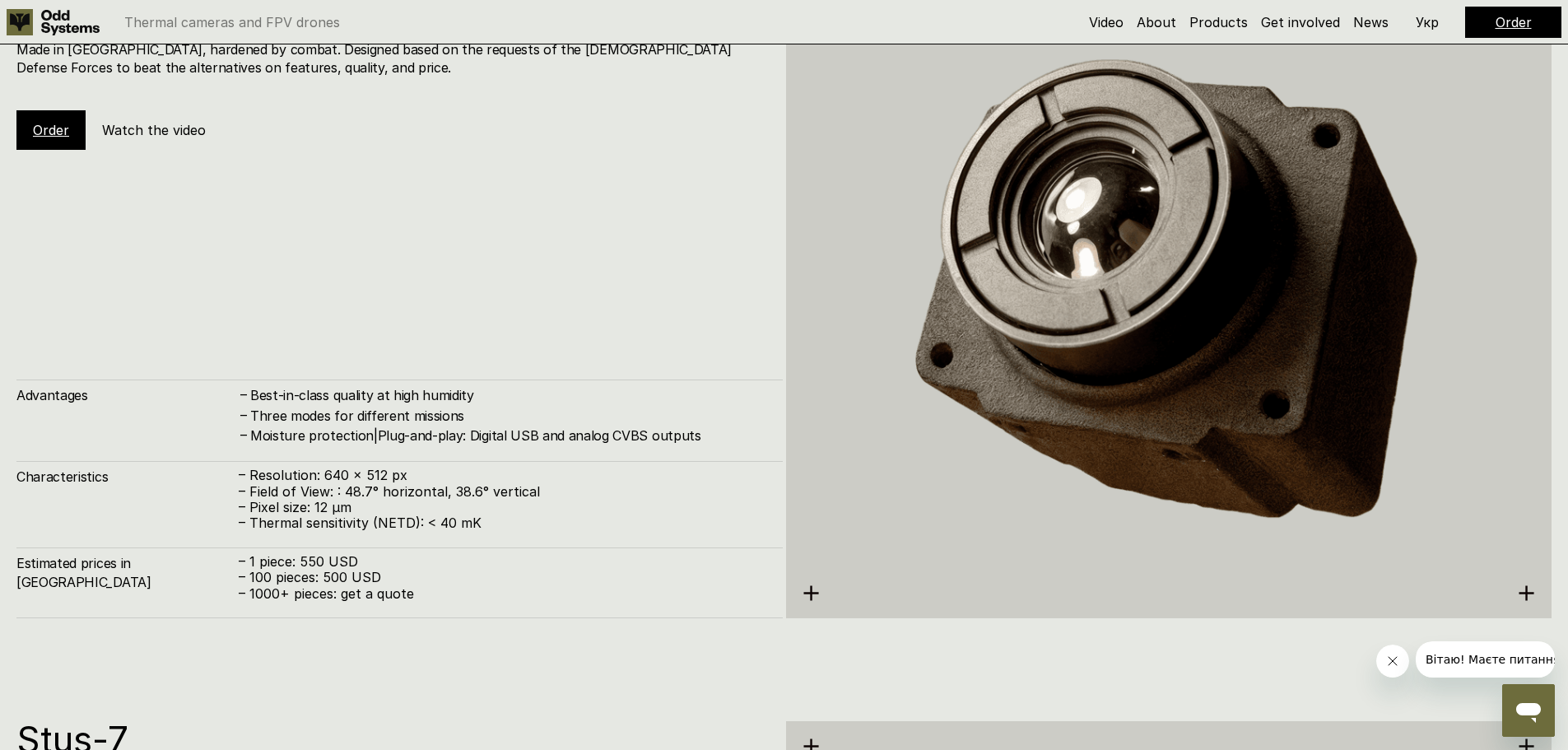
click at [217, 611] on div "Estimated prices in [GEOGRAPHIC_DATA] – 1 piece: 550 USD – 100 pieces: 500 USD …" at bounding box center [400, 582] width 767 height 71
click at [229, 605] on div "Estimated prices in [GEOGRAPHIC_DATA] – 1 piece: 550 USD – 100 pieces: 500 USD …" at bounding box center [400, 582] width 767 height 71
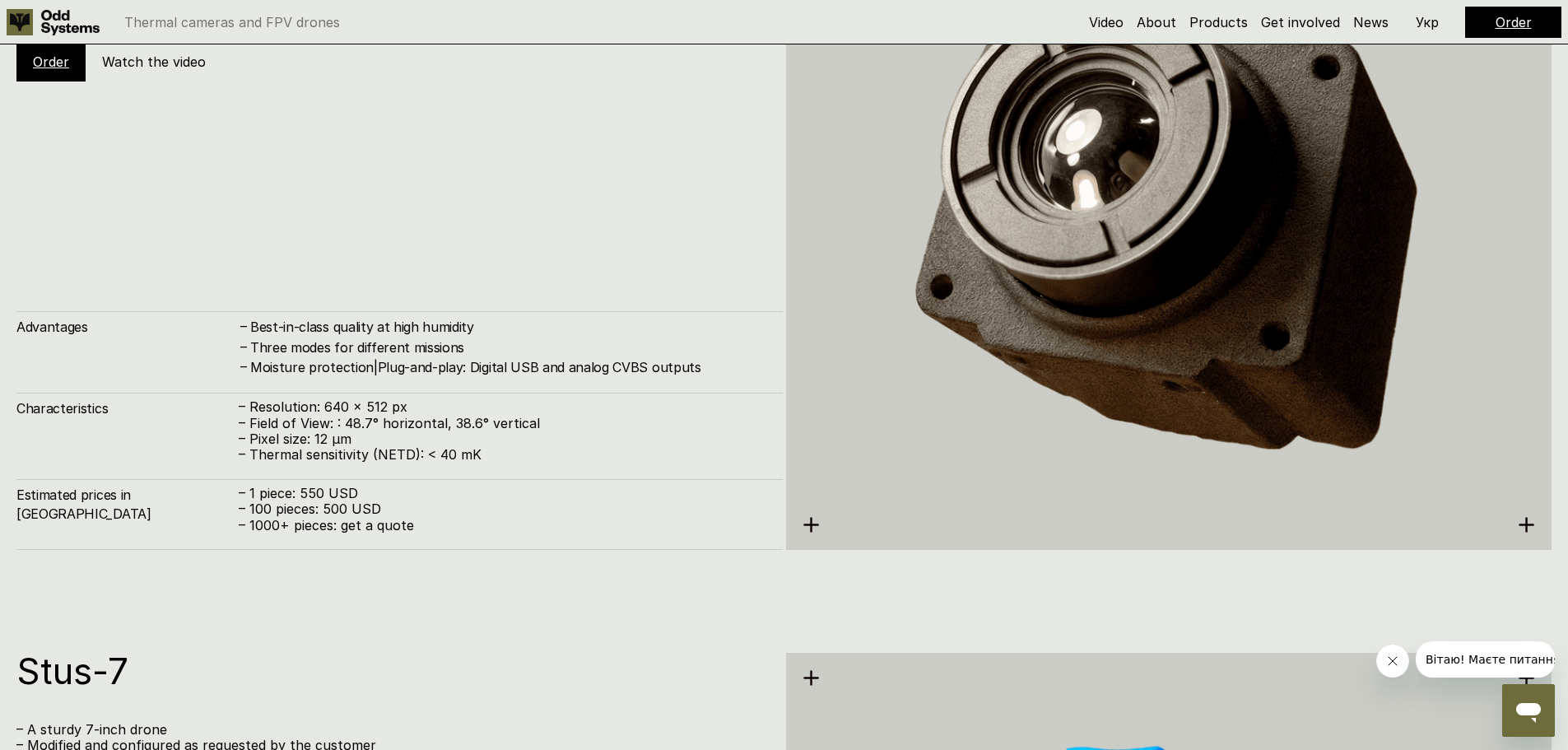
scroll to position [3913, 0]
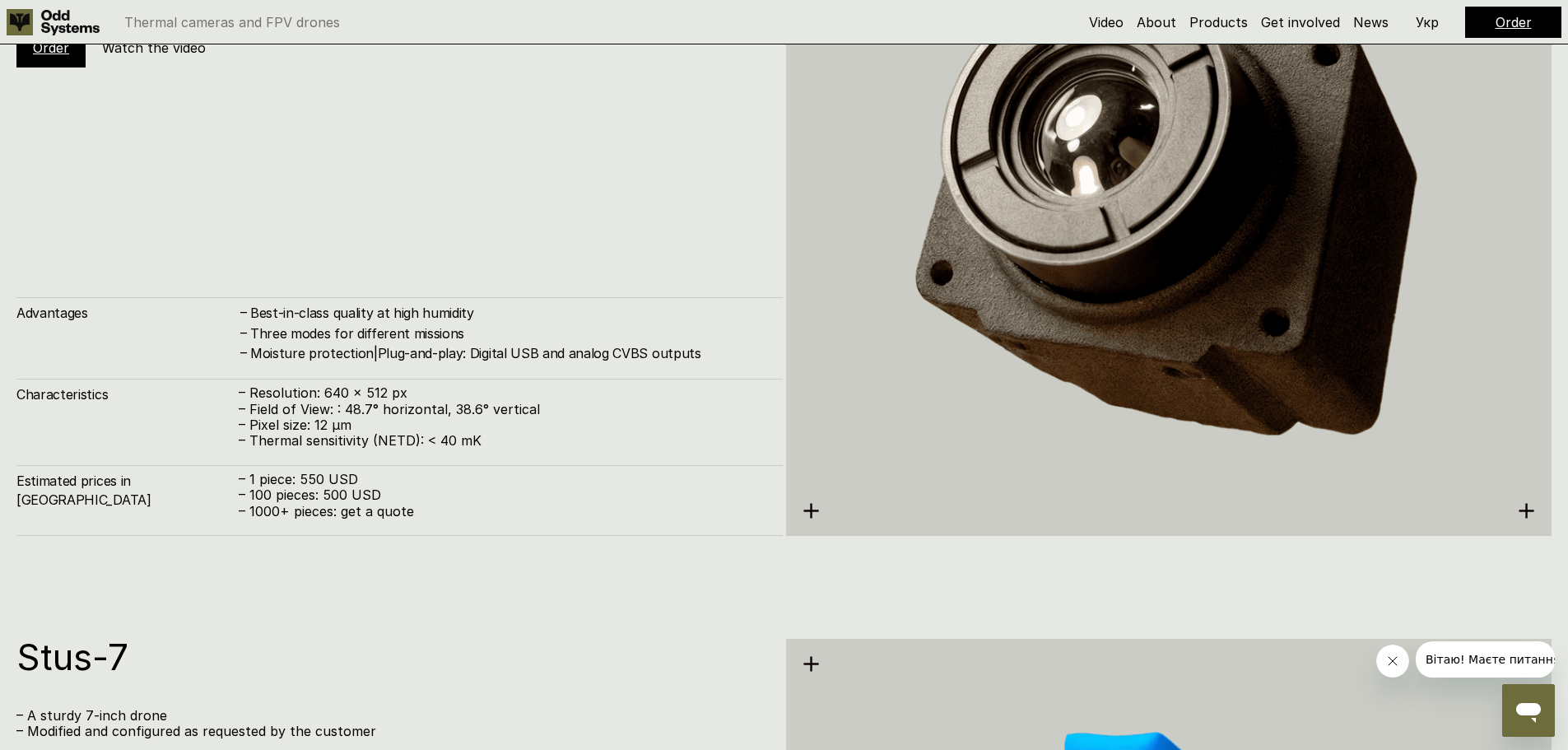
click at [366, 476] on p "– 1 piece: 550 USD" at bounding box center [503, 479] width 528 height 16
click at [429, 501] on p "– 100 pieces: 500 USD" at bounding box center [503, 495] width 528 height 16
click at [432, 509] on p "– 1000+ pieces: get a quote" at bounding box center [503, 511] width 528 height 16
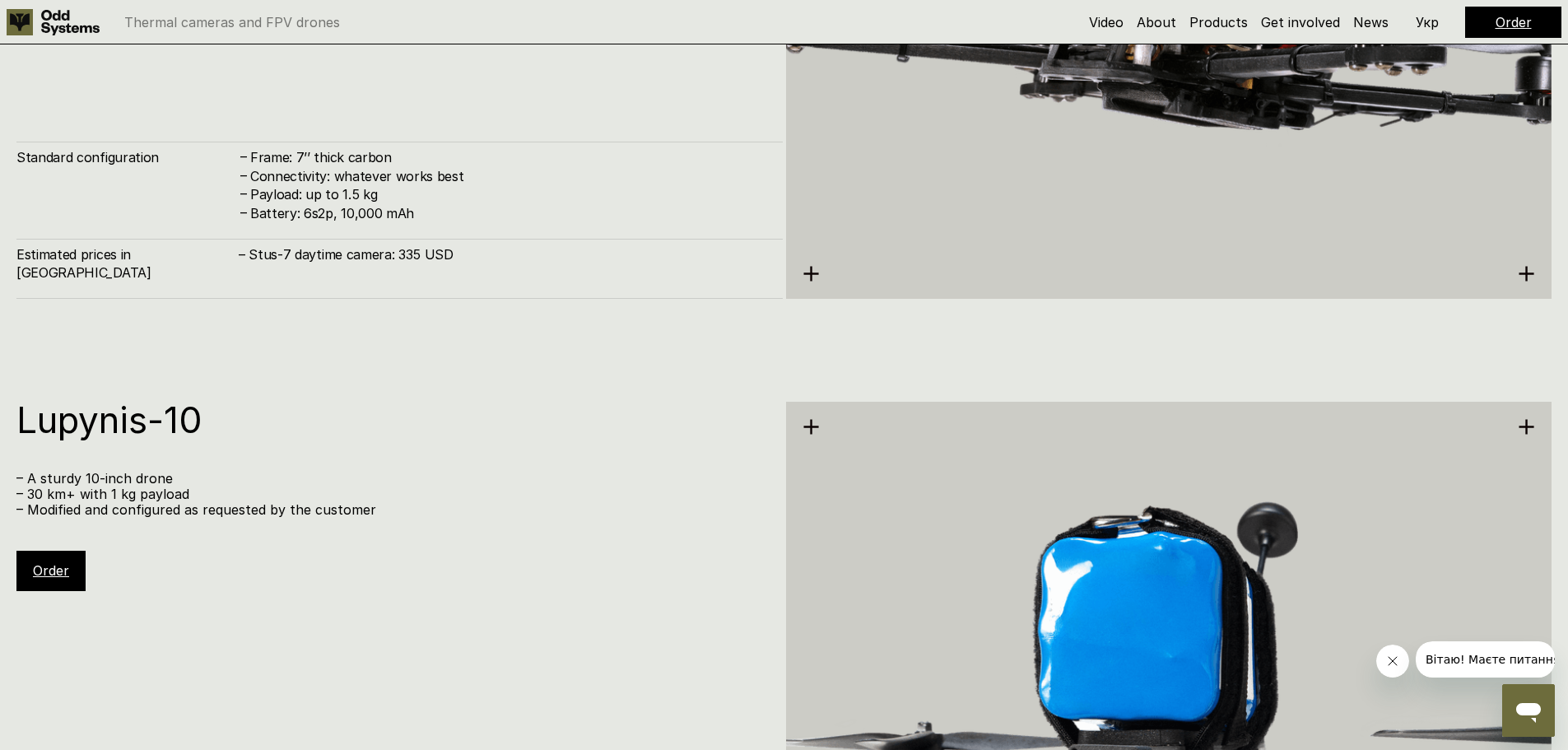
scroll to position [4900, 0]
click at [67, 570] on link "Order" at bounding box center [51, 569] width 36 height 17
click at [513, 400] on h1 "Lupynis-10" at bounding box center [392, 418] width 750 height 36
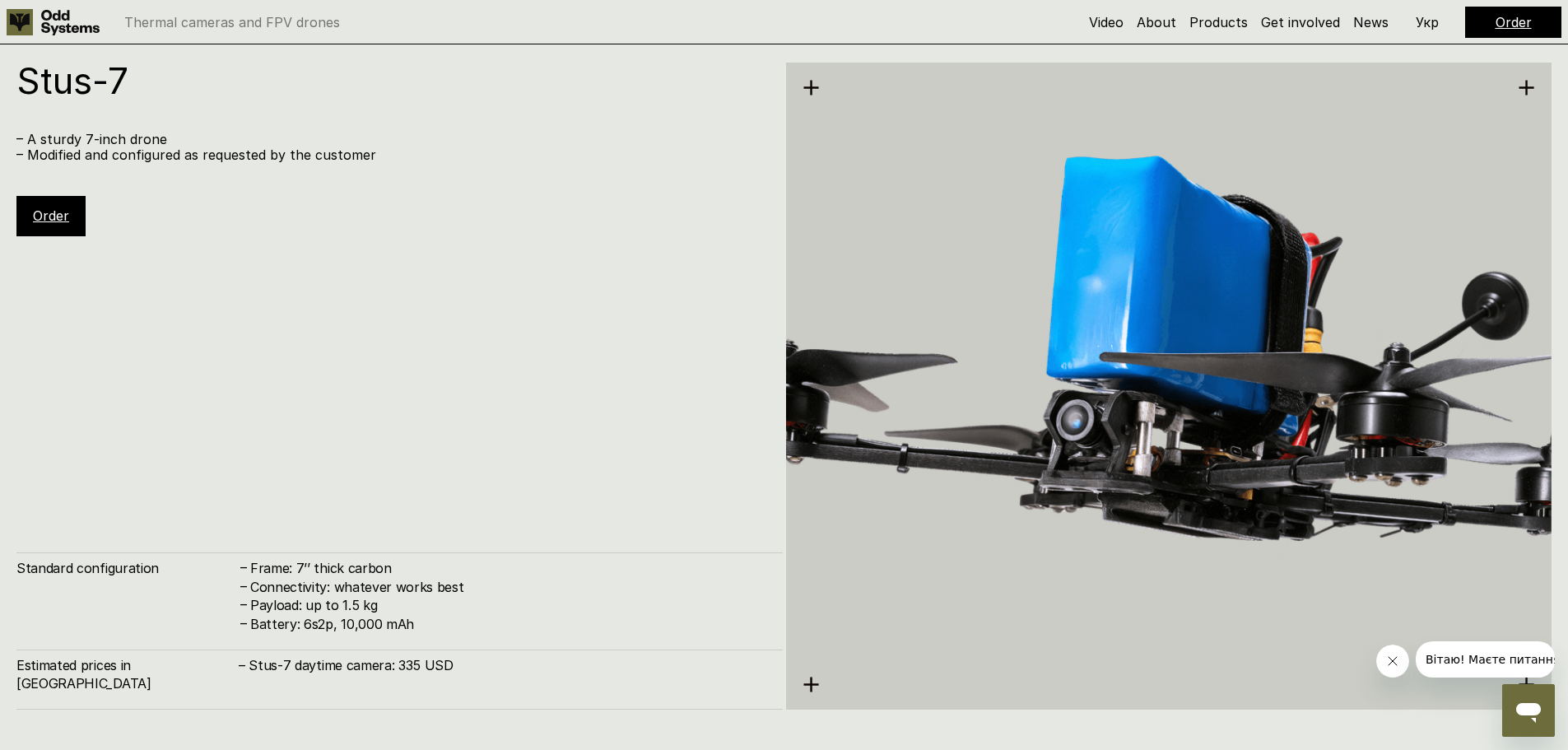
scroll to position [4818, 0]
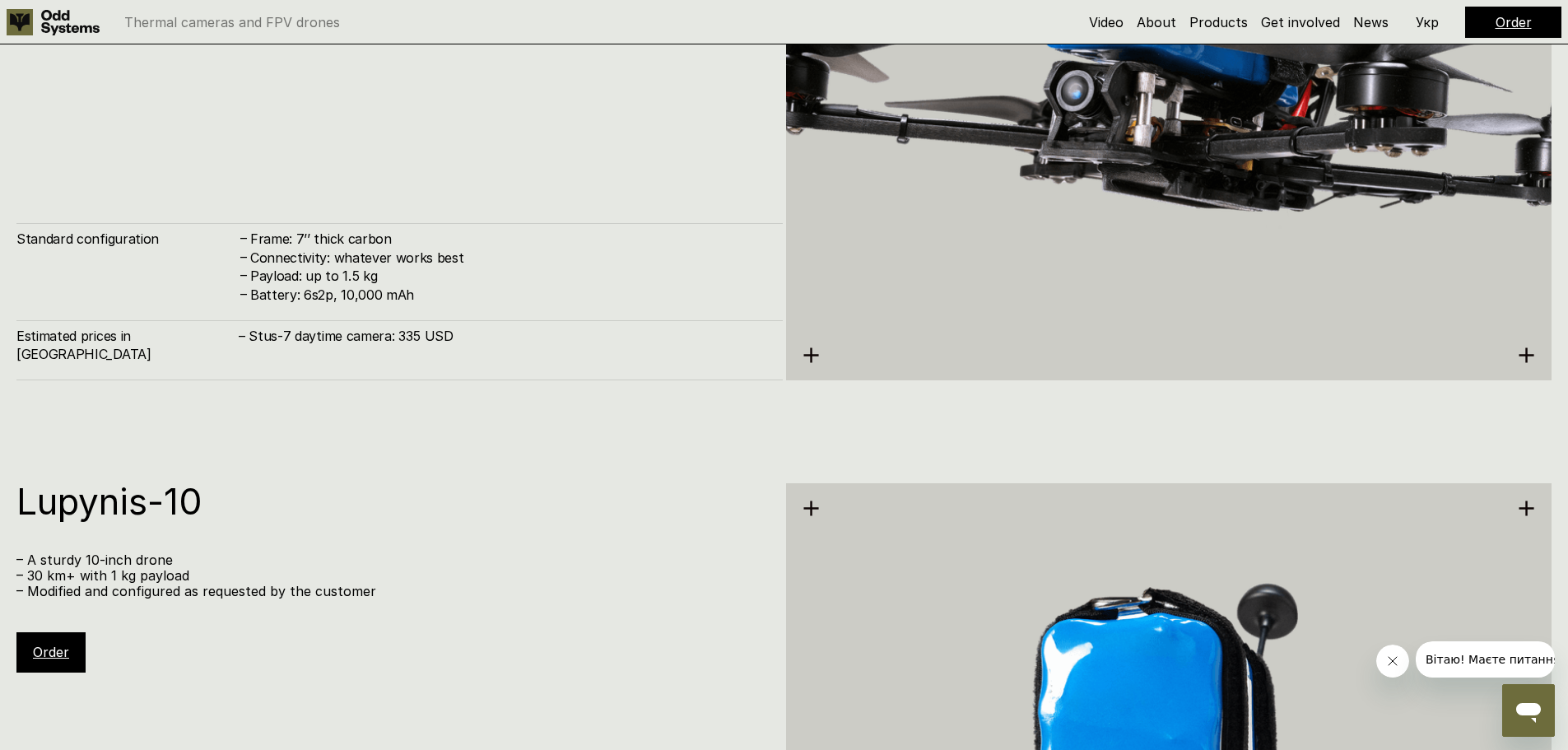
click at [45, 645] on link "Order" at bounding box center [51, 652] width 36 height 17
click at [44, 655] on link "Order" at bounding box center [51, 652] width 36 height 17
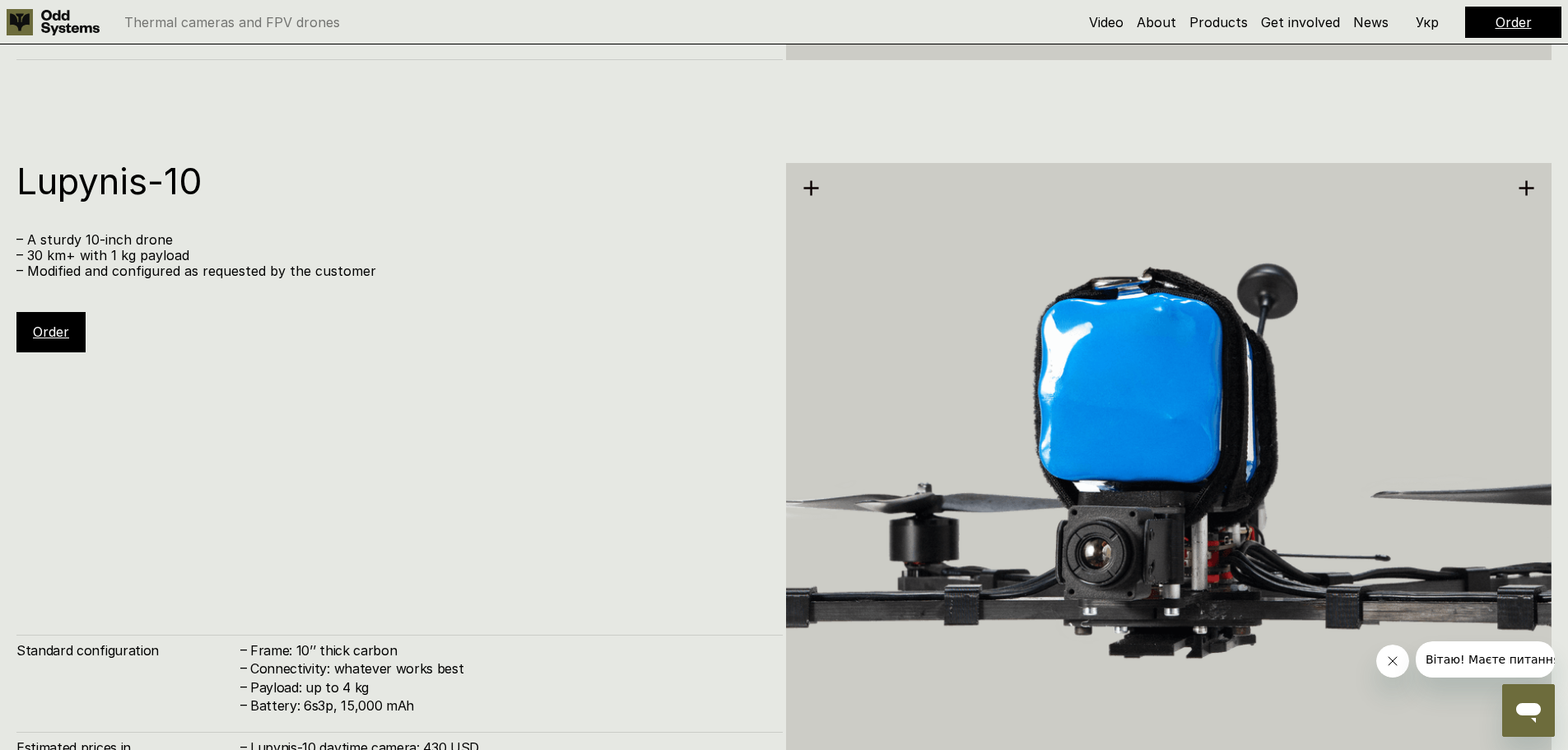
scroll to position [5230, 0]
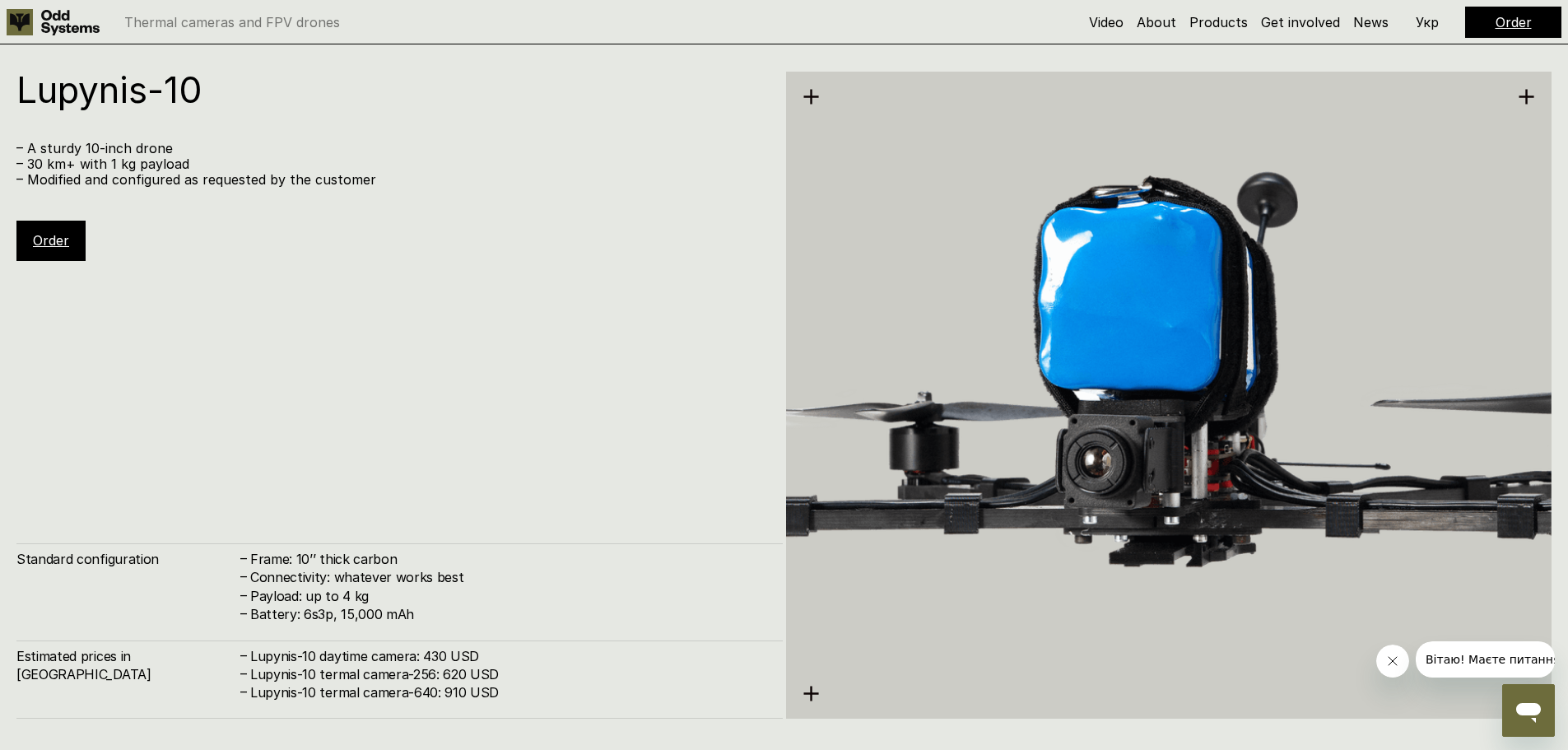
click at [365, 346] on div "Lupynis-10 – A sturdy 10-inch drone – 30 km+ with 1 kg payload – Modified and c…" at bounding box center [400, 394] width 767 height 647
click at [326, 283] on div "Lupynis-10 – A sturdy 10-inch drone – 30 km+ with 1 kg payload – Modified and c…" at bounding box center [400, 394] width 767 height 647
click at [57, 240] on link "Order" at bounding box center [51, 240] width 36 height 17
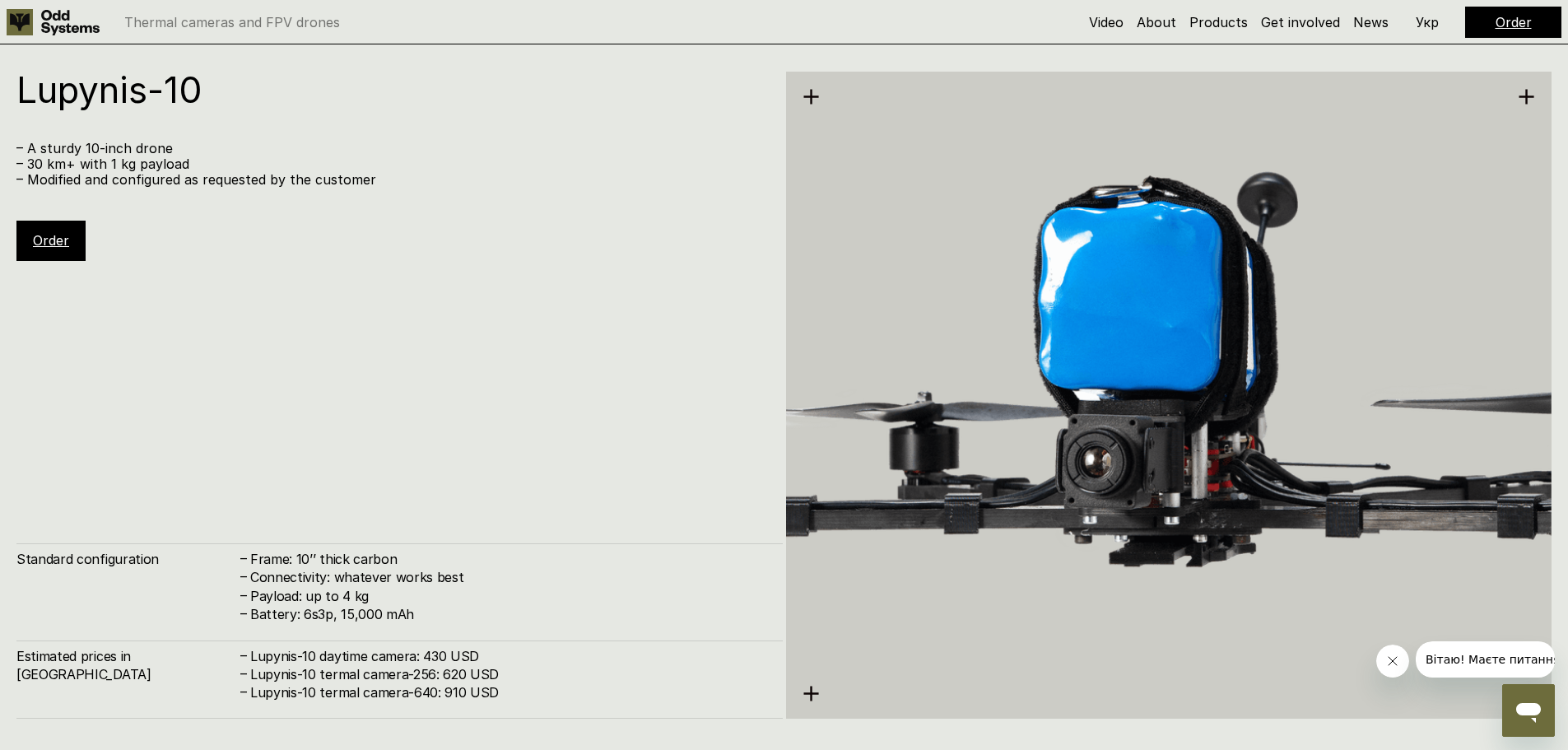
click at [57, 240] on link "Order" at bounding box center [51, 240] width 36 height 17
click at [55, 175] on p "– Modified and configured as requested by the customer" at bounding box center [392, 180] width 750 height 16
click at [133, 98] on h1 "Lupynis-10" at bounding box center [392, 89] width 750 height 36
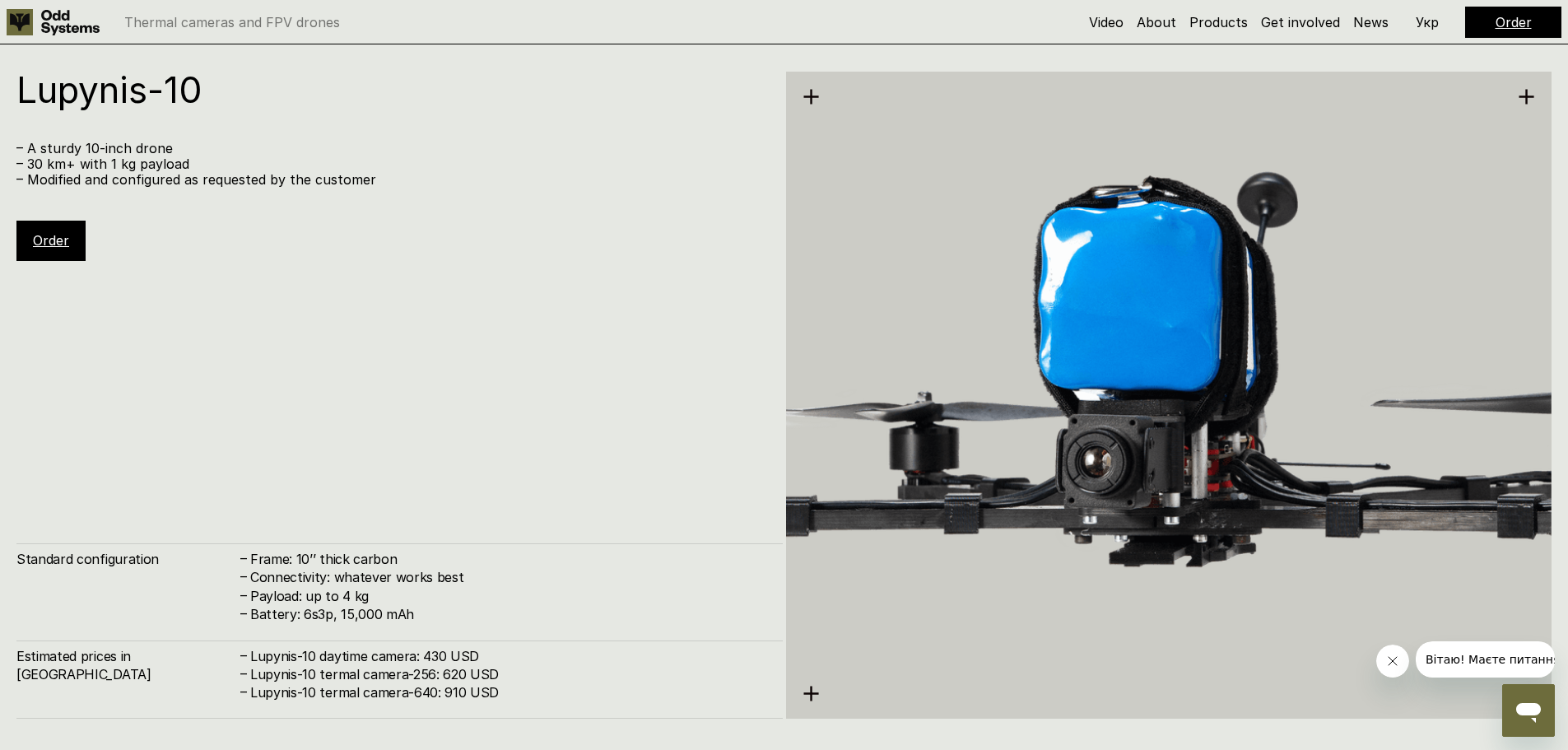
click at [183, 150] on p "– A sturdy 10-inch drone" at bounding box center [392, 148] width 750 height 16
click at [298, 365] on div "Lupynis-10 – A sturdy 10-inch drone – 30 km+ with 1 kg payload – Modified and c…" at bounding box center [400, 394] width 767 height 647
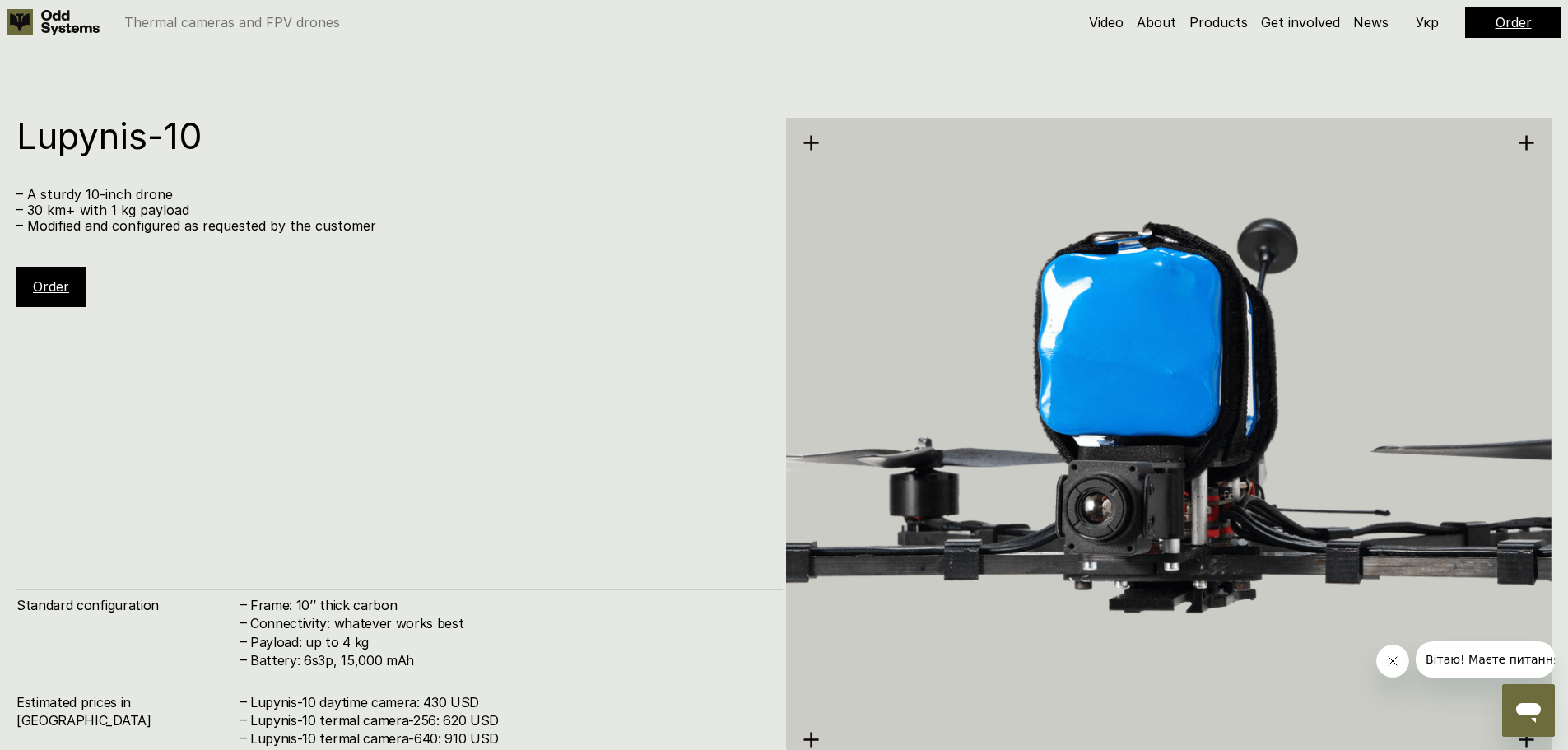
scroll to position [5147, 0]
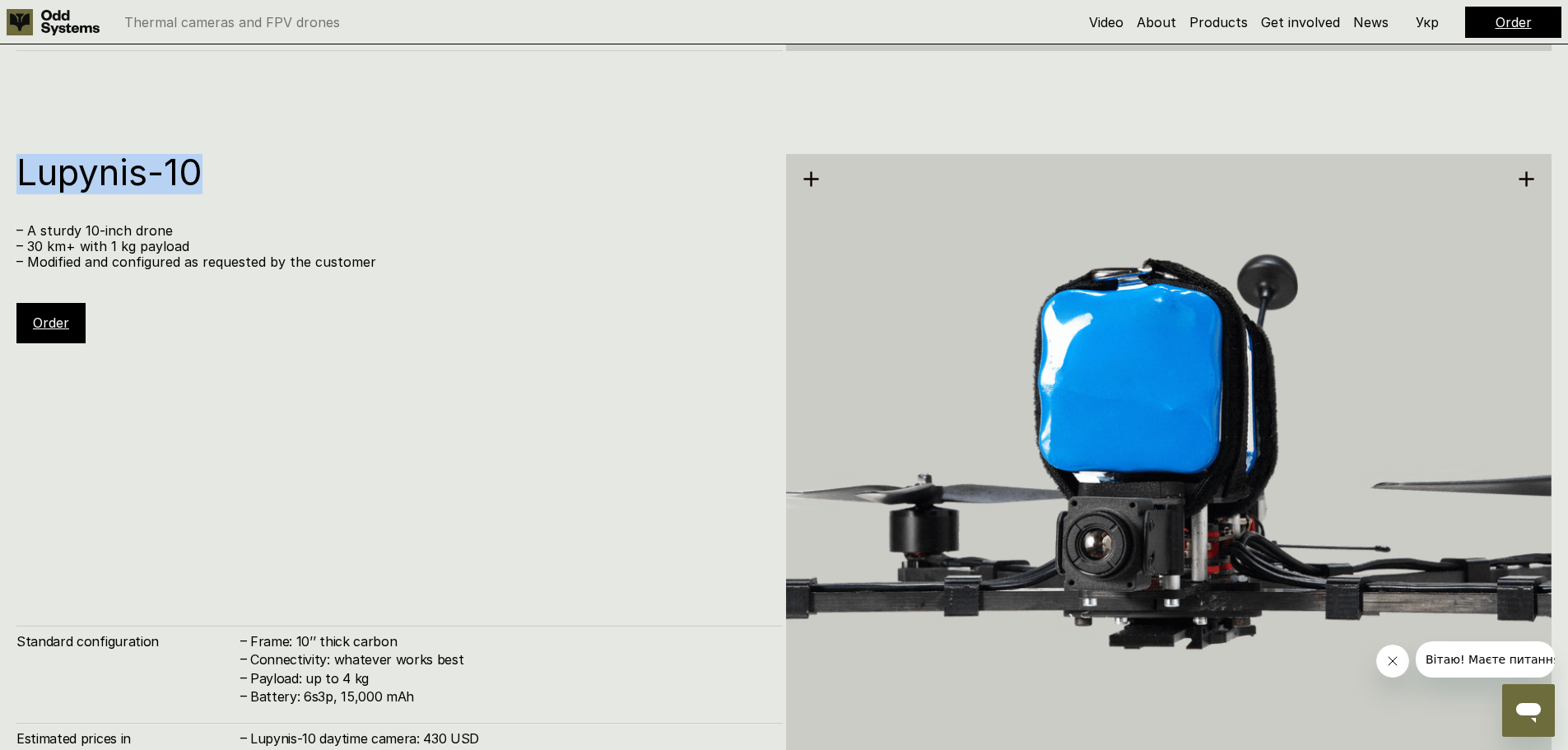
drag, startPoint x: 220, startPoint y: 173, endPoint x: 22, endPoint y: 173, distance: 198.0
click at [22, 173] on h1 "Lupynis-10" at bounding box center [392, 171] width 750 height 36
copy h1 "Lupynis-10"
